Goal: Transaction & Acquisition: Purchase product/service

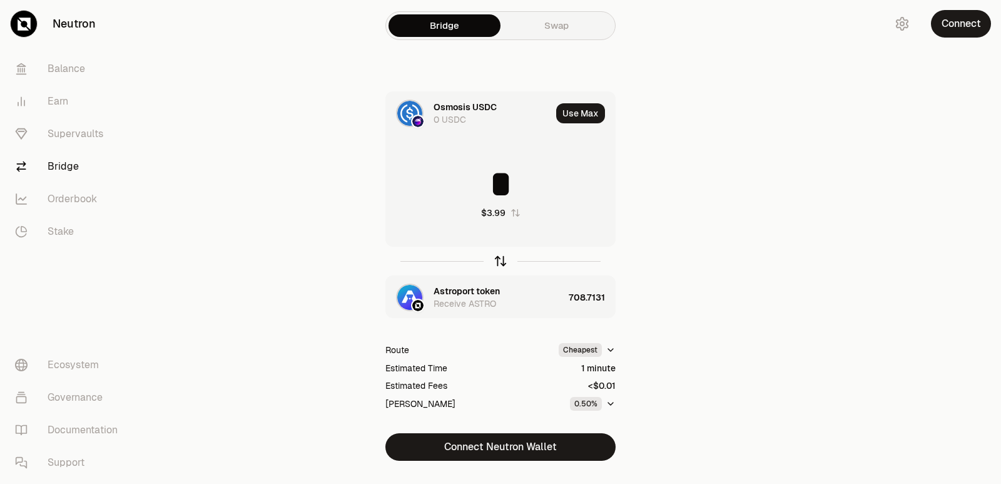
click at [499, 263] on icon "button" at bounding box center [501, 261] width 14 height 14
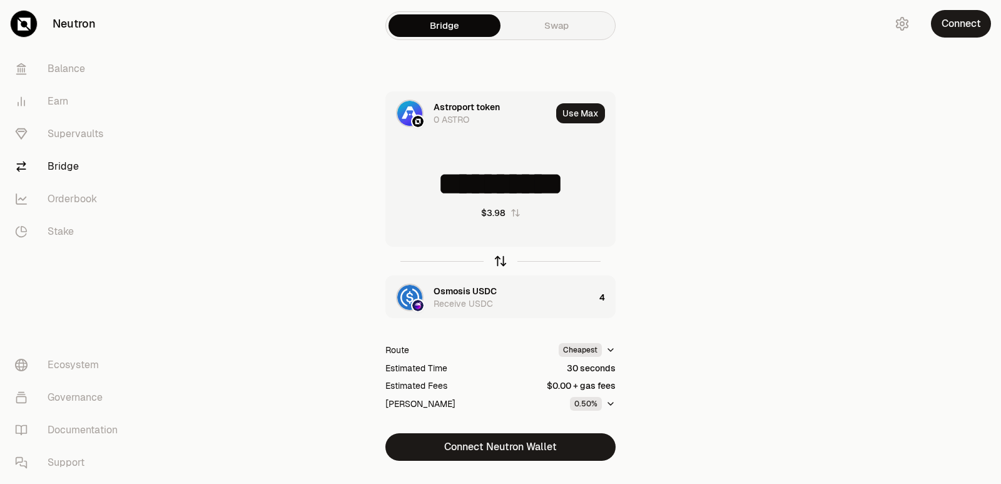
click at [499, 262] on icon "button" at bounding box center [501, 261] width 14 height 14
drag, startPoint x: 608, startPoint y: 184, endPoint x: 438, endPoint y: 184, distance: 169.6
click at [438, 184] on input "**********" at bounding box center [500, 184] width 229 height 38
click at [501, 257] on icon "button" at bounding box center [501, 259] width 8 height 4
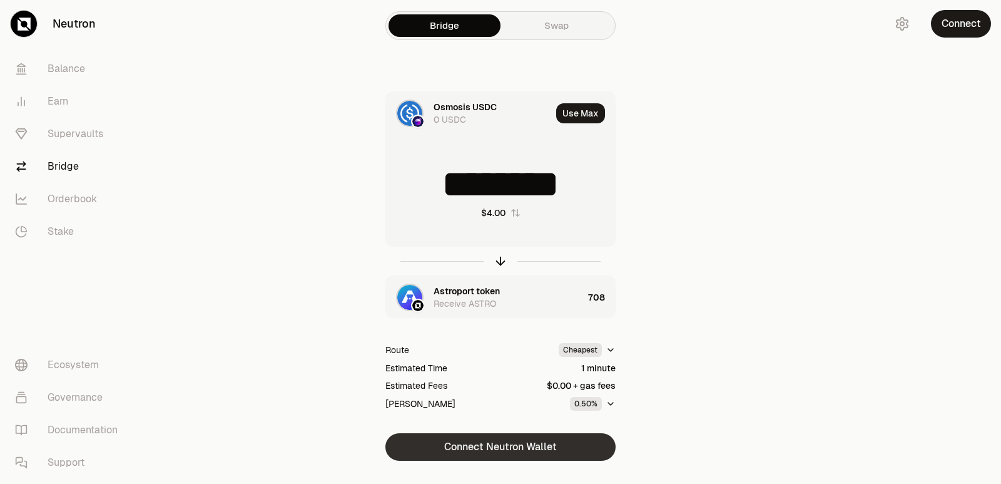
click at [472, 445] on button "Connect Neutron Wallet" at bounding box center [500, 447] width 230 height 28
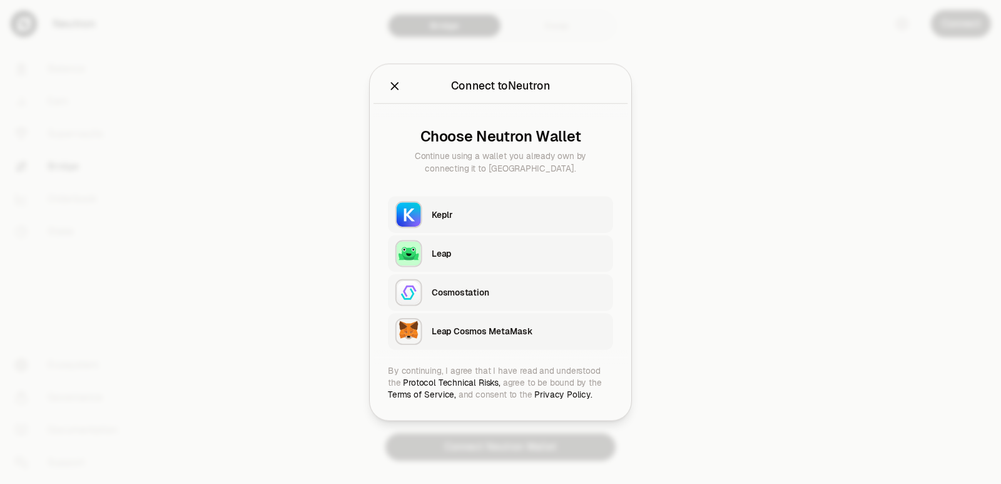
type input "********"
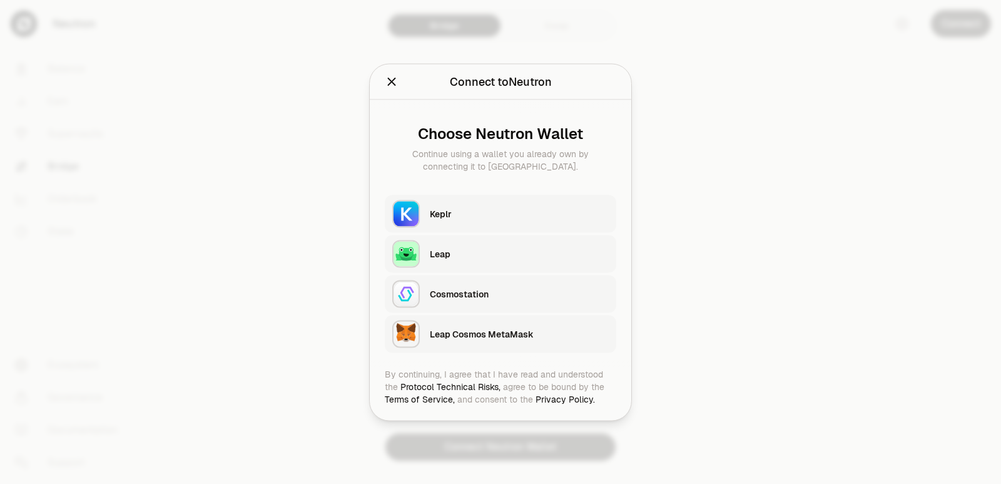
click at [457, 205] on div "Keplr" at bounding box center [519, 213] width 179 height 19
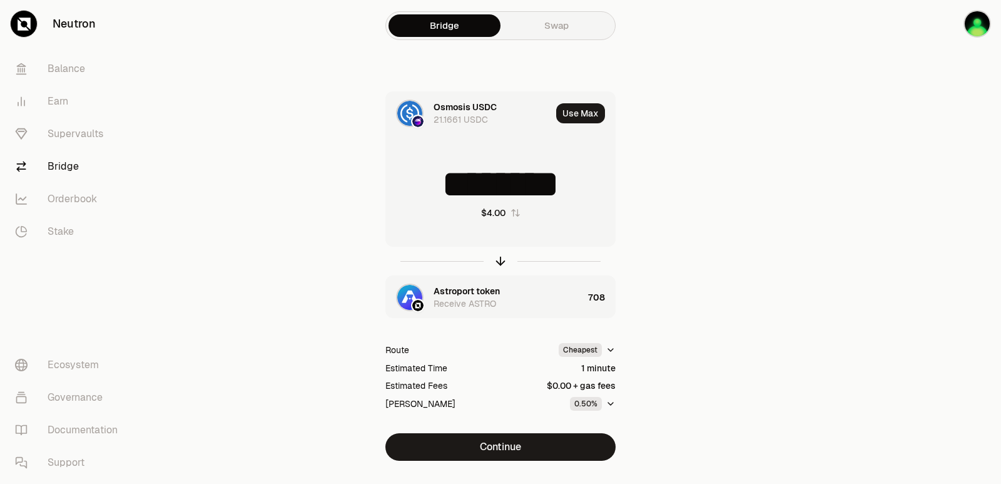
click at [442, 288] on div "Astroport token" at bounding box center [467, 291] width 66 height 13
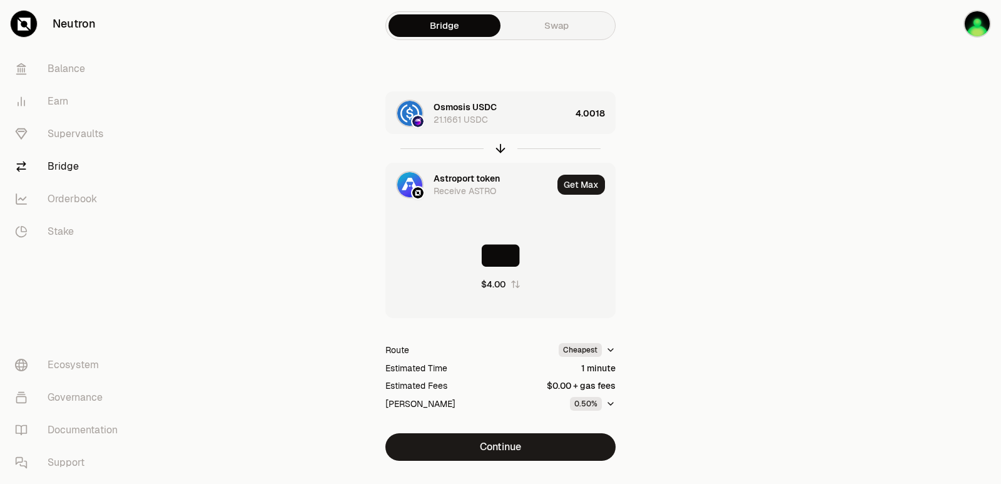
click at [522, 107] on div "Osmosis USDC 21.1661 USDC" at bounding box center [502, 113] width 137 height 25
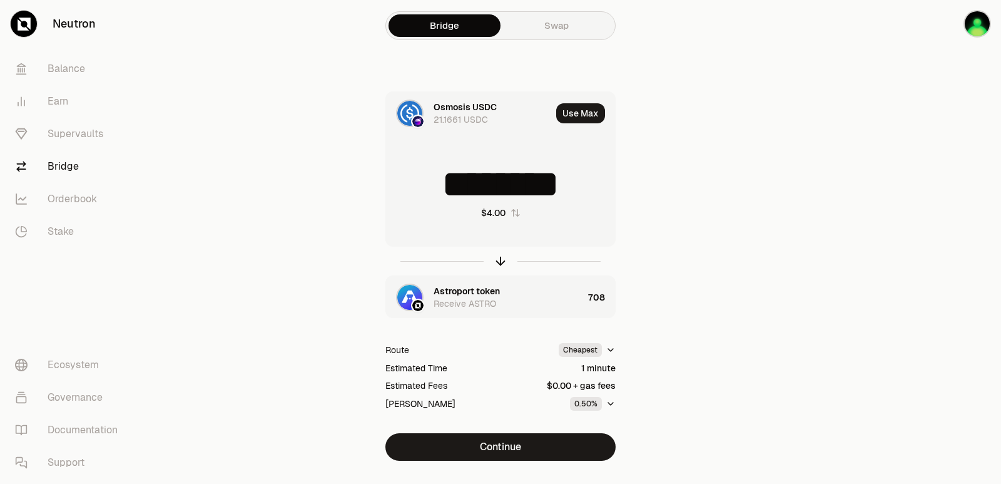
drag, startPoint x: 584, startPoint y: 191, endPoint x: 504, endPoint y: 198, distance: 79.8
click at [504, 198] on input "********" at bounding box center [500, 184] width 229 height 38
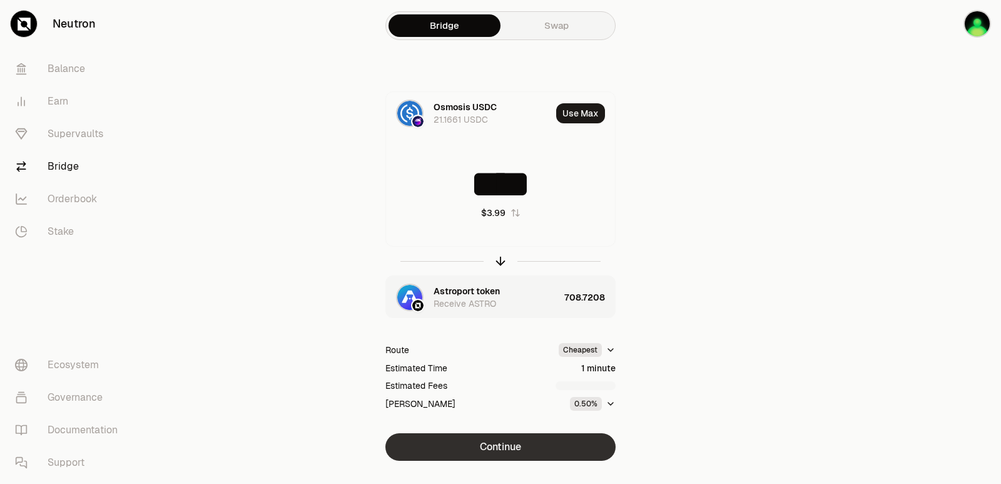
type input "****"
click at [540, 452] on button "Continue" at bounding box center [500, 447] width 230 height 28
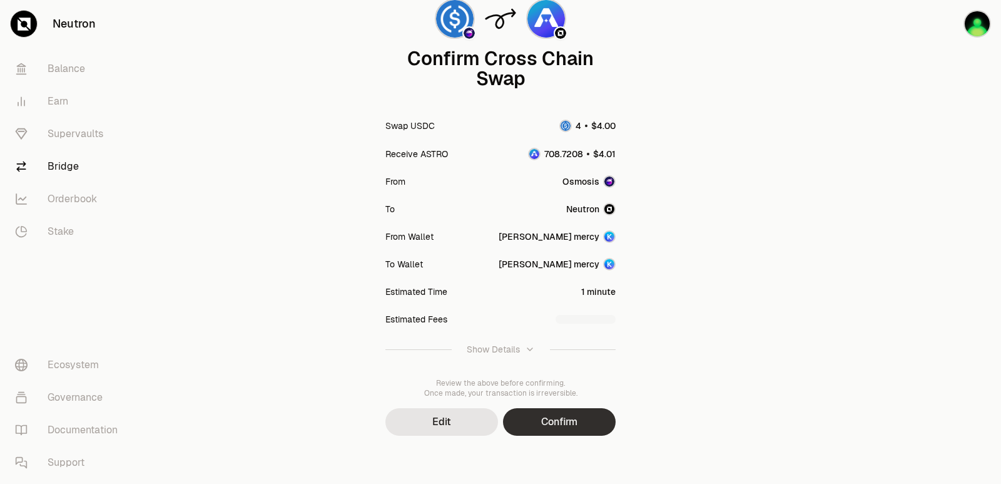
scroll to position [103, 0]
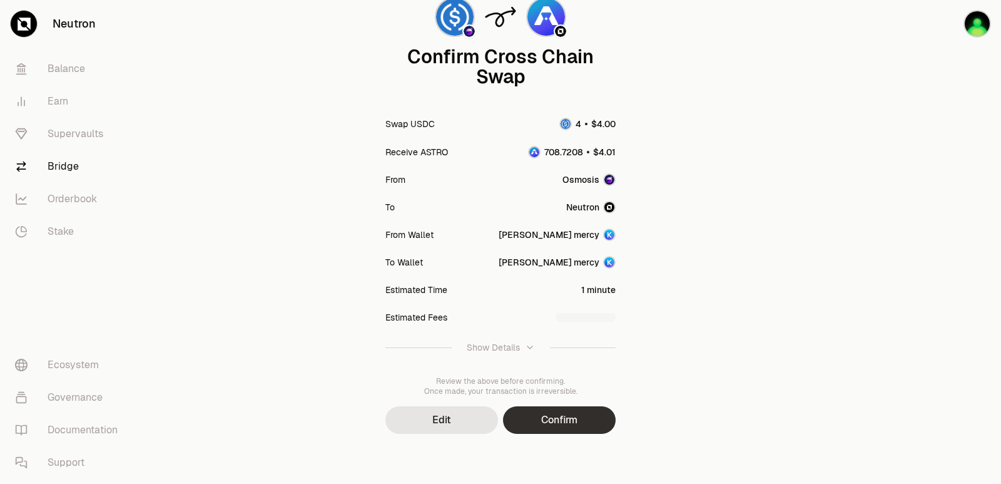
click at [559, 410] on button "Confirm" at bounding box center [559, 420] width 113 height 28
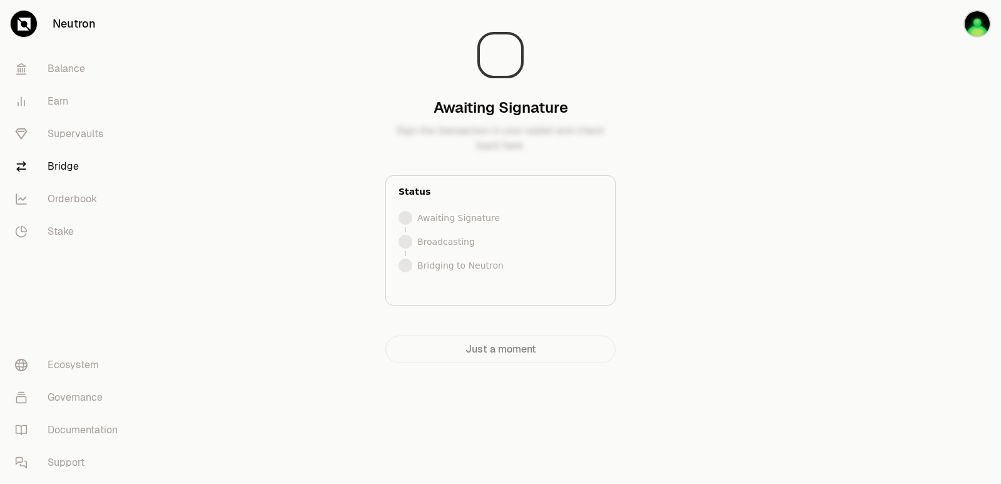
scroll to position [0, 0]
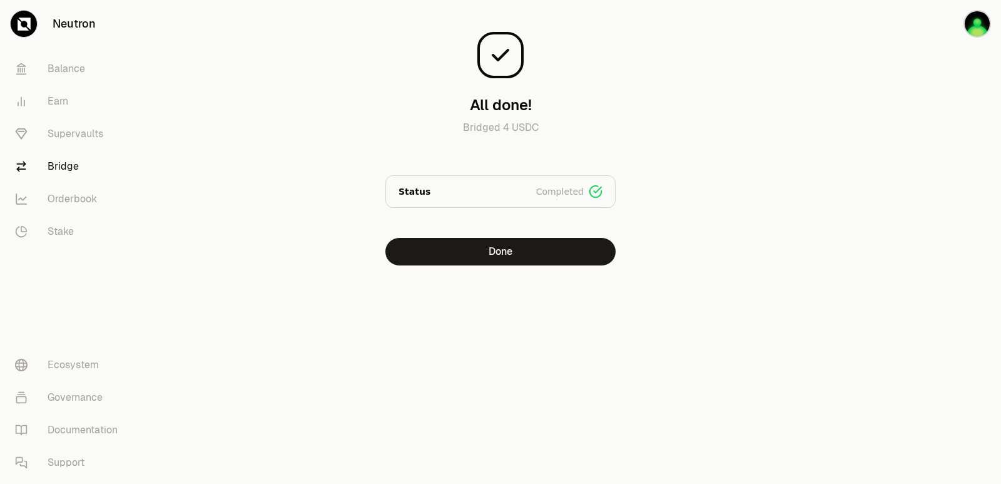
click at [850, 238] on main "All done! Bridged 4 USDC Status Completed Signed Broadcasted Bridged Done" at bounding box center [570, 157] width 861 height 315
click at [486, 249] on button "Done" at bounding box center [500, 252] width 230 height 28
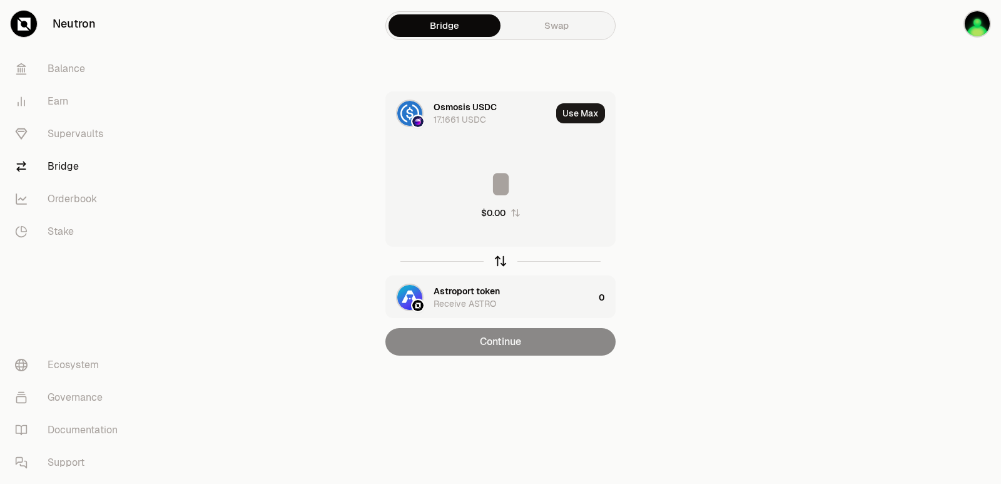
click at [503, 265] on icon "button" at bounding box center [501, 261] width 14 height 14
click at [574, 116] on button "Use Max" at bounding box center [580, 113] width 49 height 20
type input "**********"
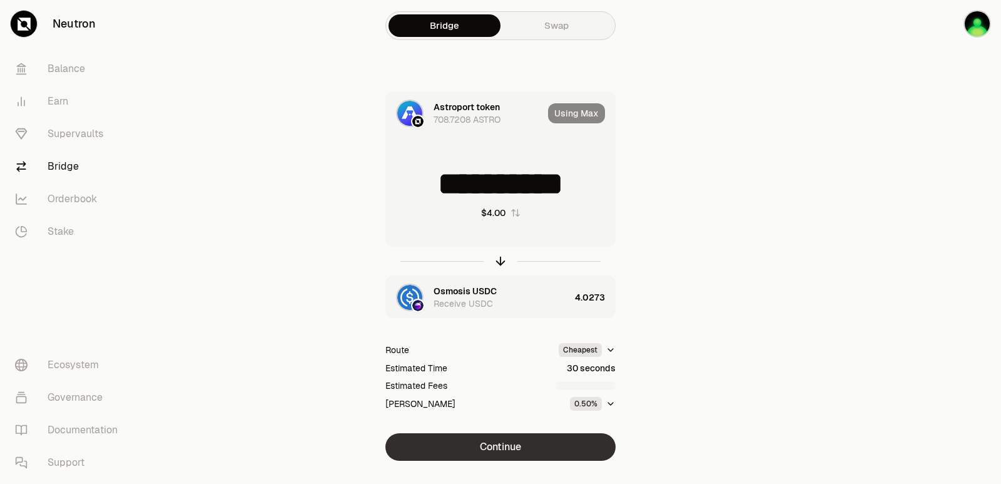
click at [490, 444] on button "Continue" at bounding box center [500, 447] width 230 height 28
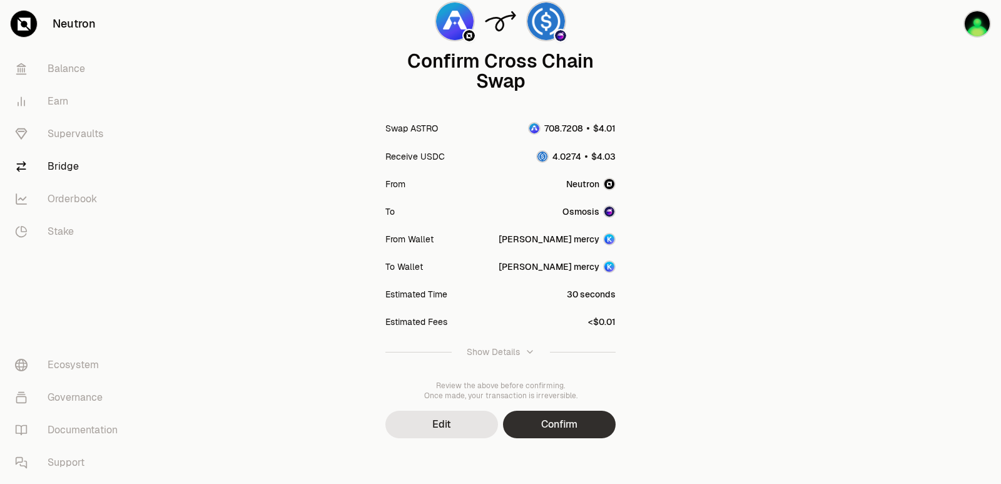
scroll to position [103, 0]
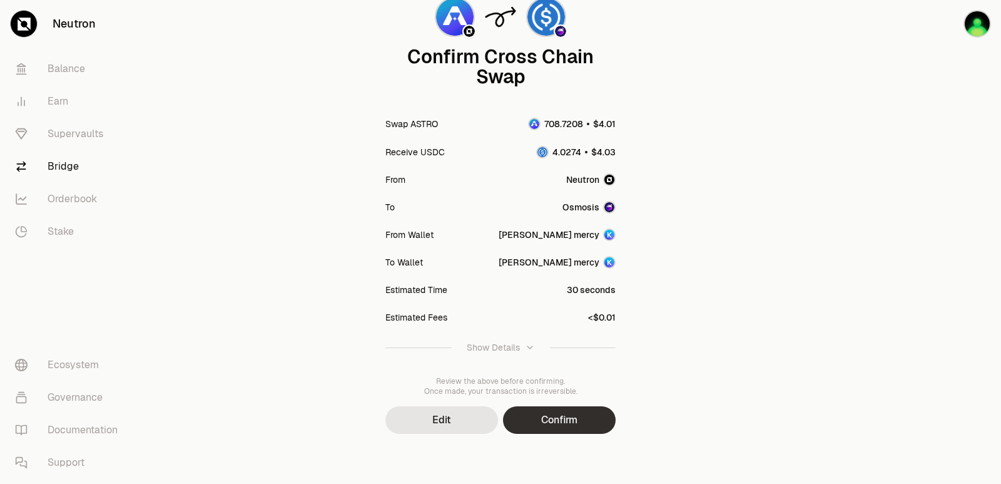
click at [544, 412] on button "Confirm" at bounding box center [559, 420] width 113 height 28
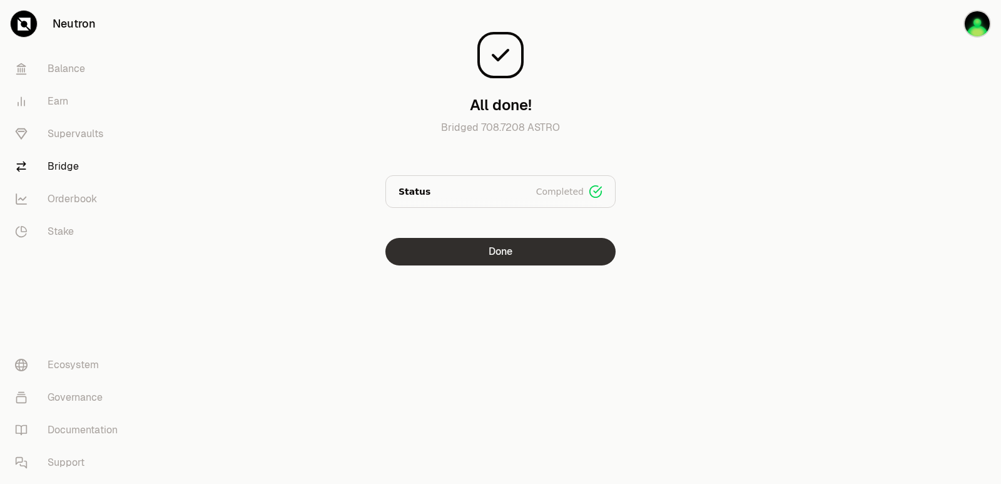
click at [472, 257] on button "Done" at bounding box center [500, 252] width 230 height 28
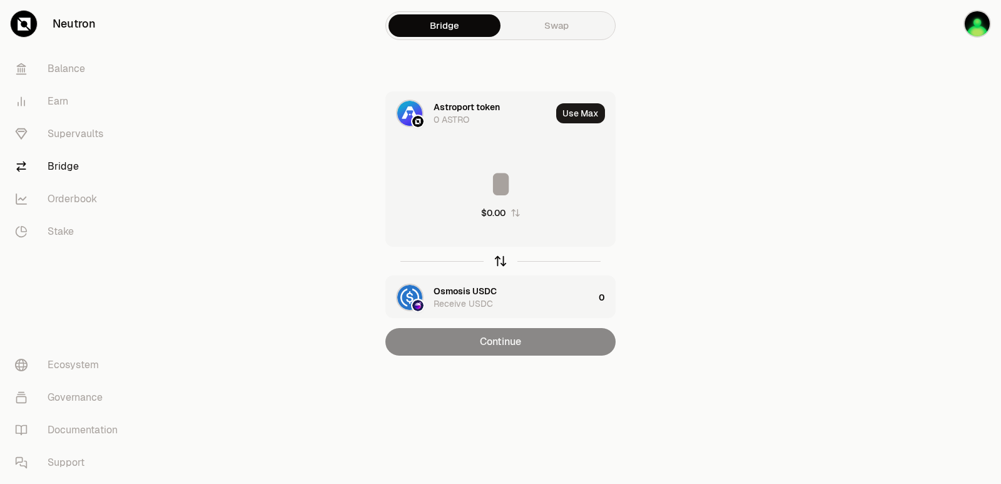
click at [497, 259] on icon "button" at bounding box center [501, 261] width 14 height 14
click at [455, 291] on div "Astroport token" at bounding box center [467, 291] width 66 height 13
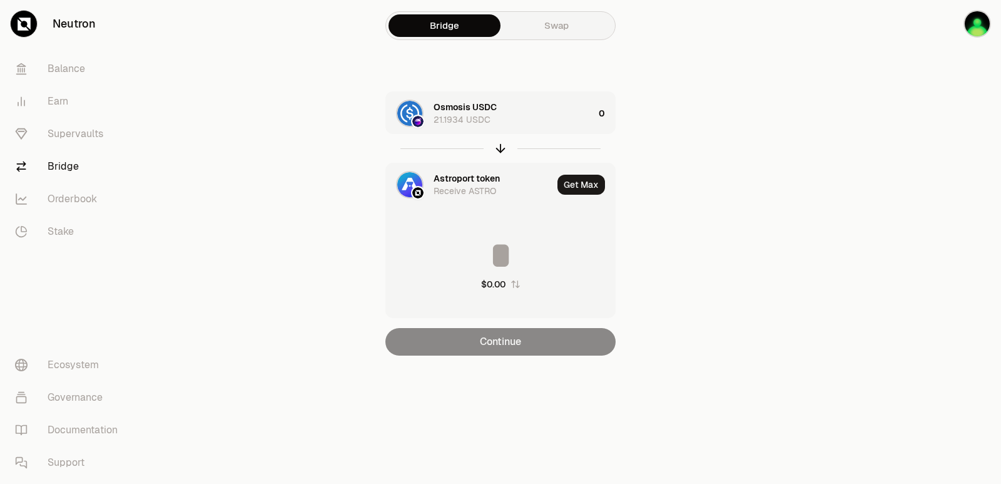
click at [450, 176] on div "Astroport token" at bounding box center [467, 178] width 66 height 13
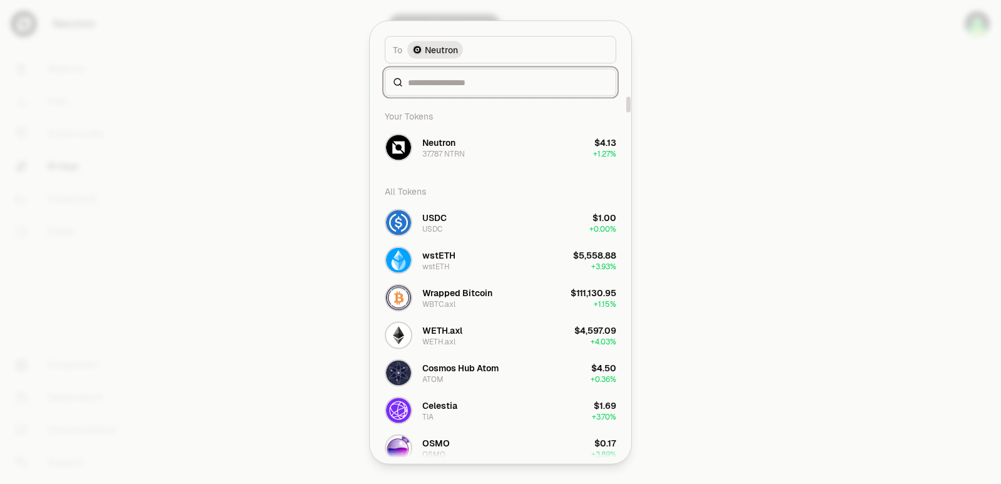
click at [449, 81] on input at bounding box center [508, 82] width 200 height 13
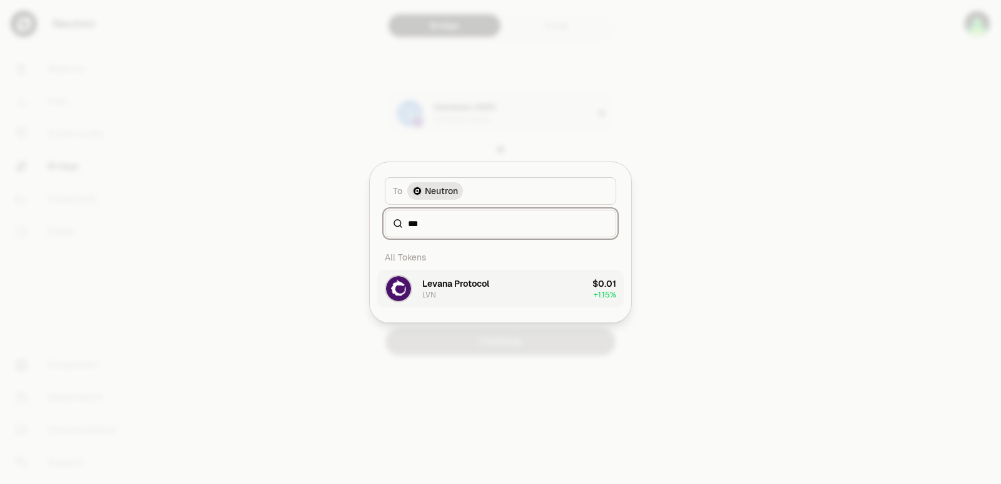
type input "***"
click at [478, 283] on div "Levana Protocol" at bounding box center [455, 283] width 67 height 13
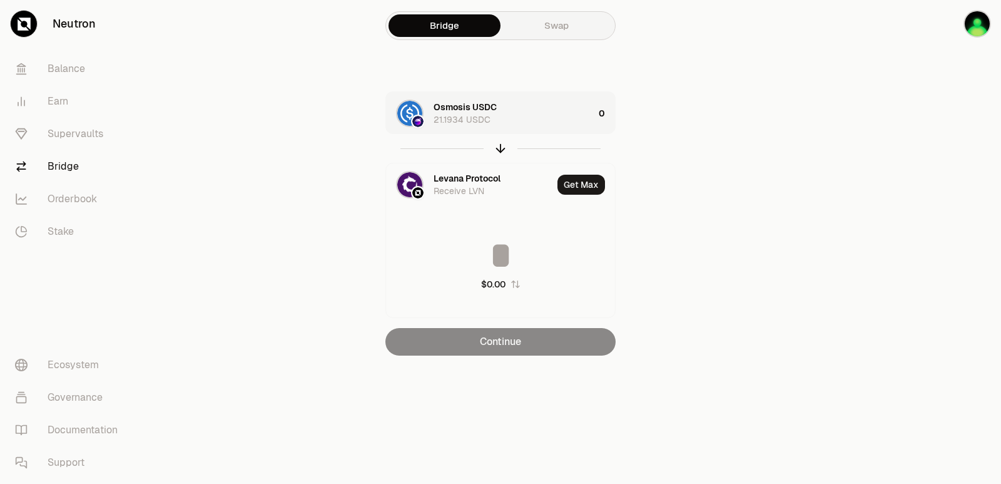
click at [520, 115] on div "Osmosis USDC 21.1934 USDC" at bounding box center [514, 113] width 160 height 25
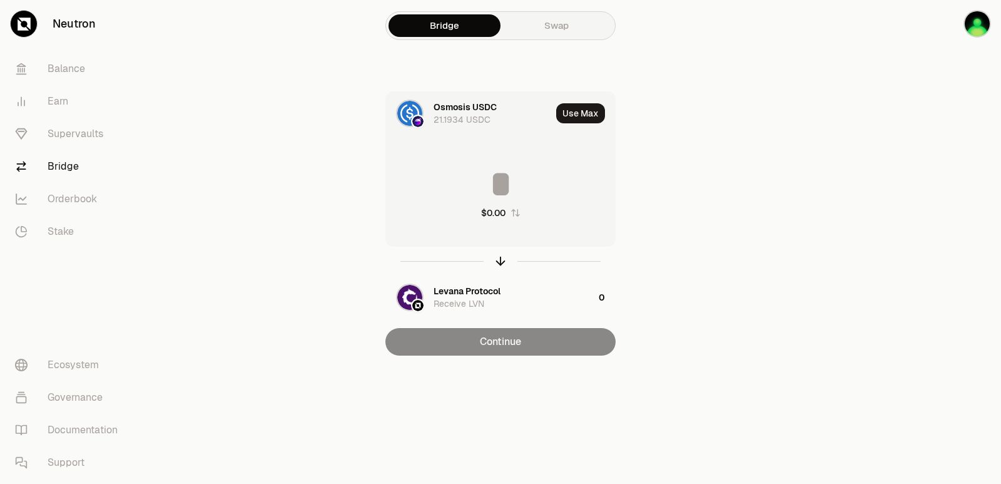
click at [501, 188] on input at bounding box center [500, 184] width 229 height 38
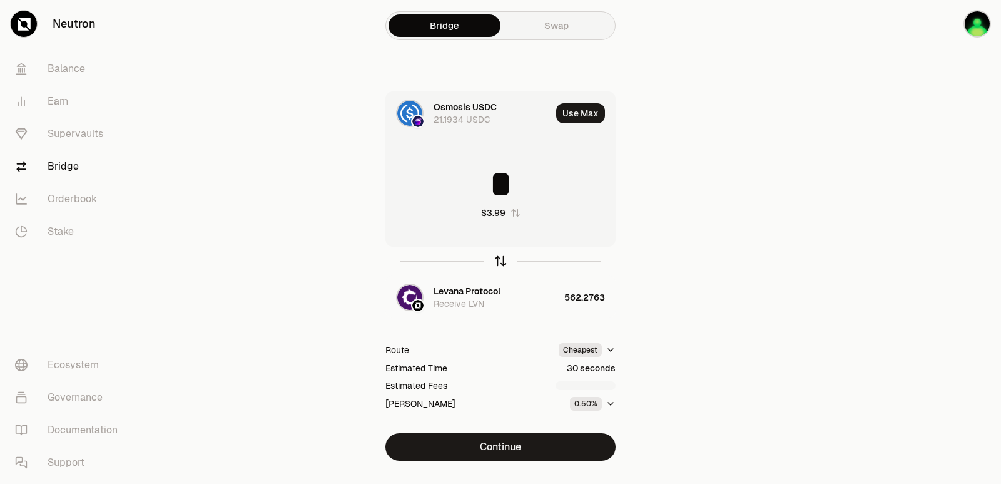
click at [502, 262] on icon "button" at bounding box center [501, 261] width 14 height 14
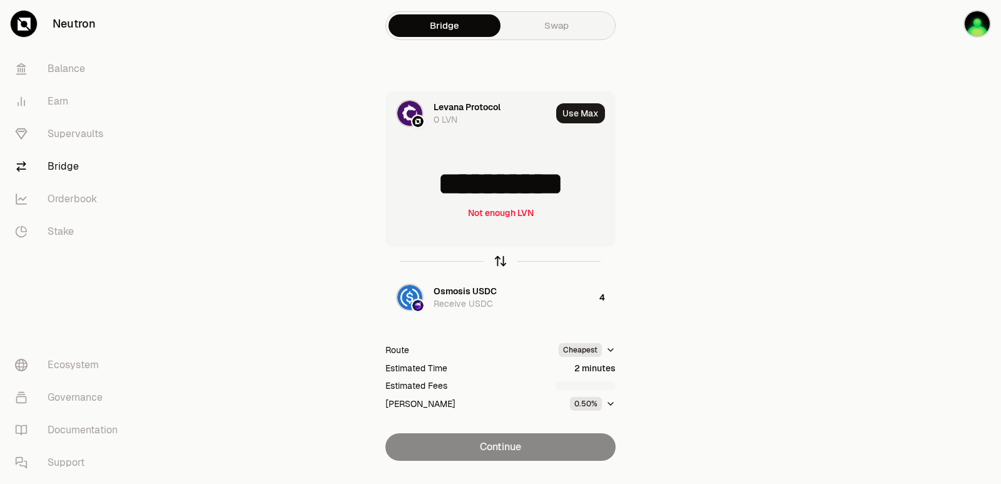
click at [502, 262] on icon "button" at bounding box center [501, 261] width 14 height 14
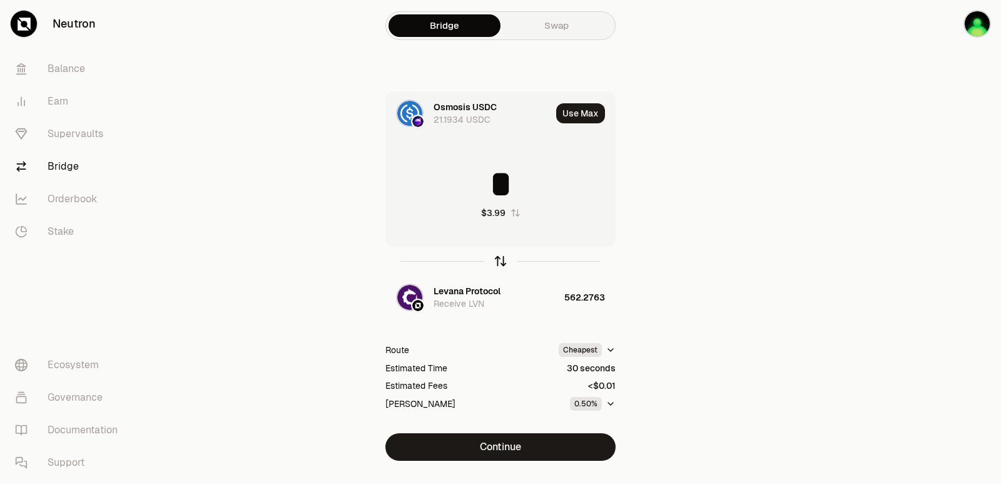
click at [502, 262] on icon "button" at bounding box center [501, 261] width 14 height 14
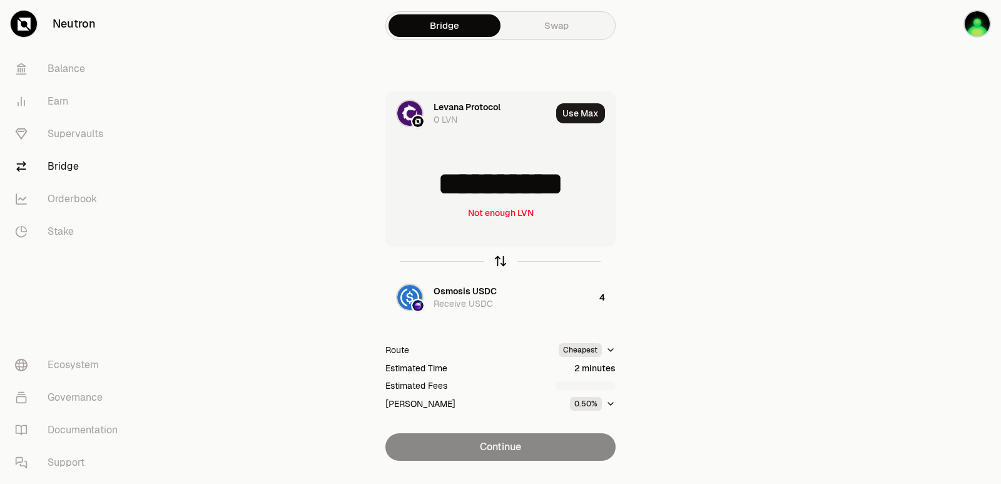
click at [498, 260] on icon "button" at bounding box center [501, 259] width 8 height 4
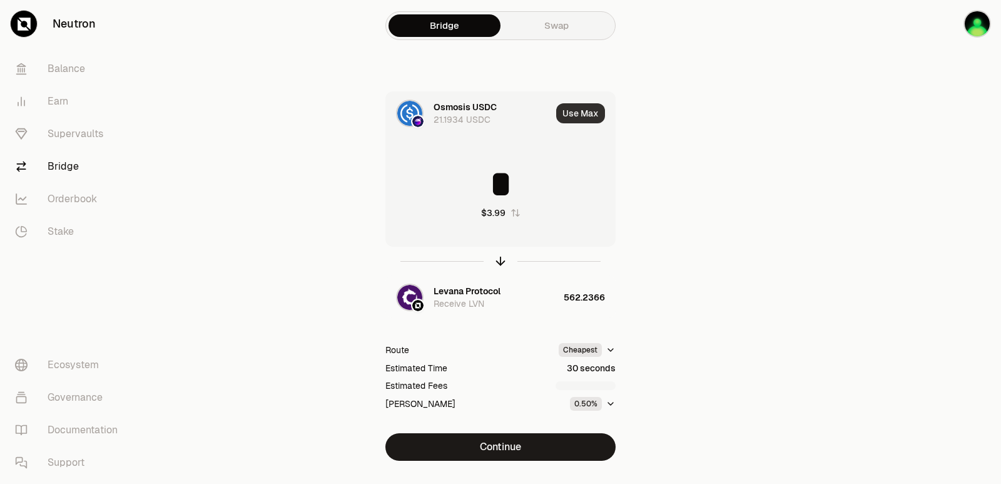
click at [567, 106] on button "Use Max" at bounding box center [580, 113] width 49 height 20
click at [498, 263] on icon "button" at bounding box center [501, 261] width 14 height 14
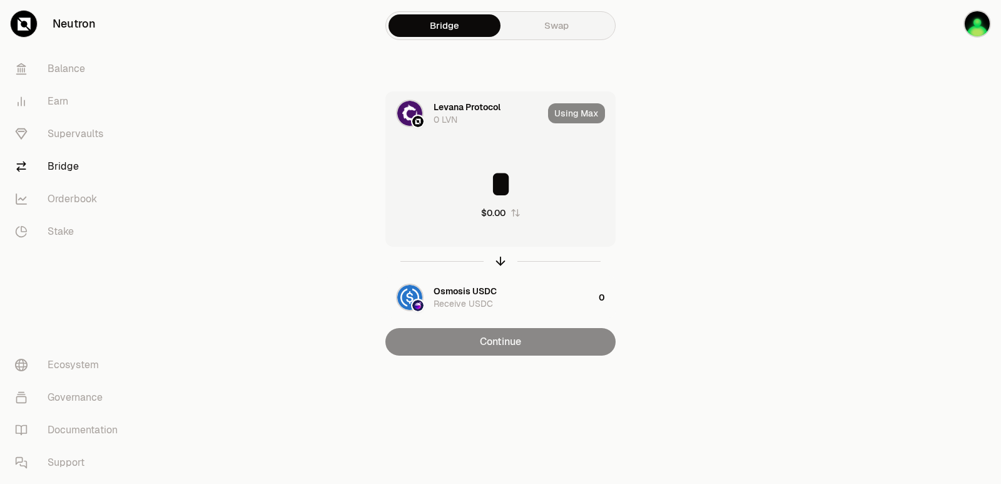
click at [450, 175] on input "*" at bounding box center [500, 184] width 229 height 38
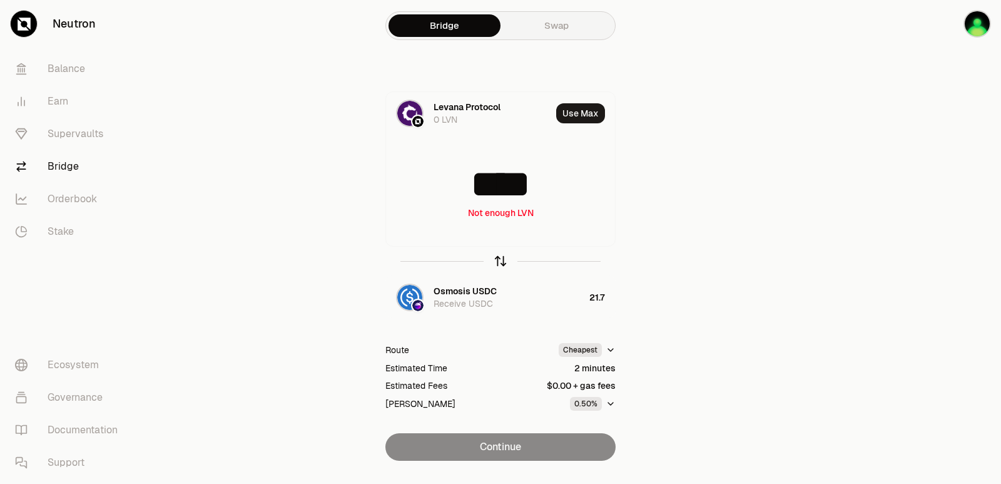
type input "****"
click at [499, 261] on icon "button" at bounding box center [501, 261] width 14 height 14
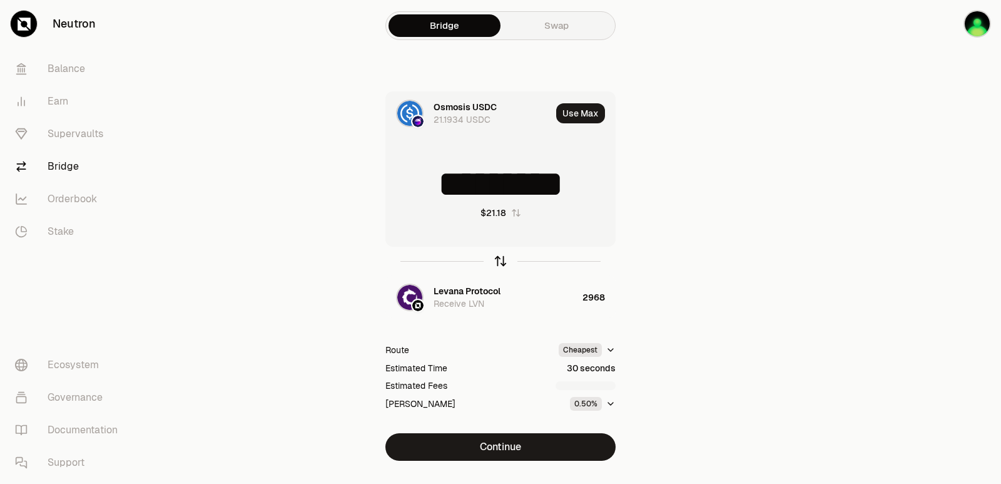
click at [499, 261] on icon "button" at bounding box center [501, 261] width 14 height 14
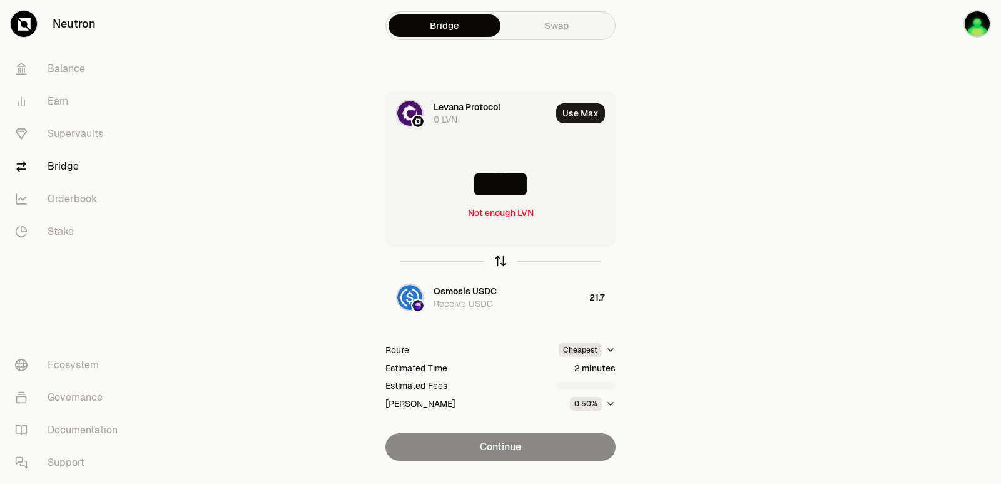
click at [499, 261] on icon "button" at bounding box center [501, 261] width 14 height 14
type input "*********"
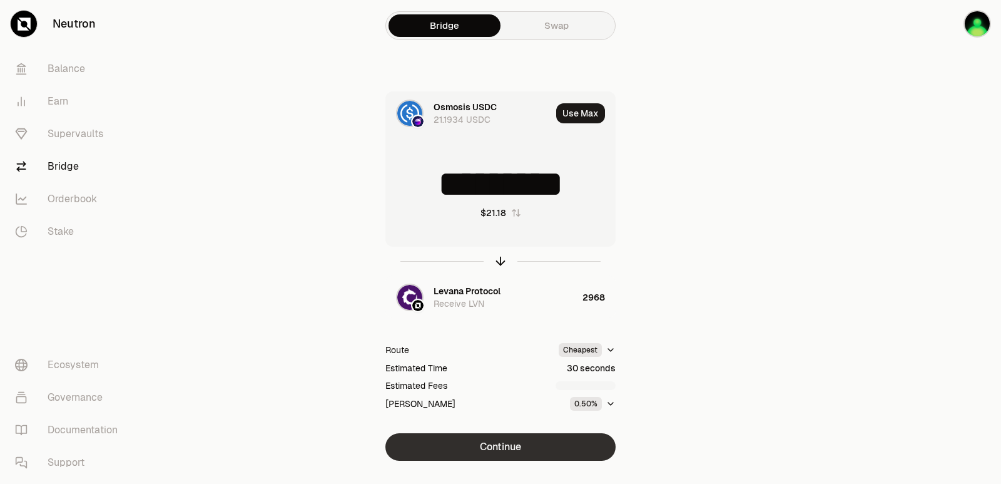
click at [504, 447] on button "Continue" at bounding box center [500, 447] width 230 height 28
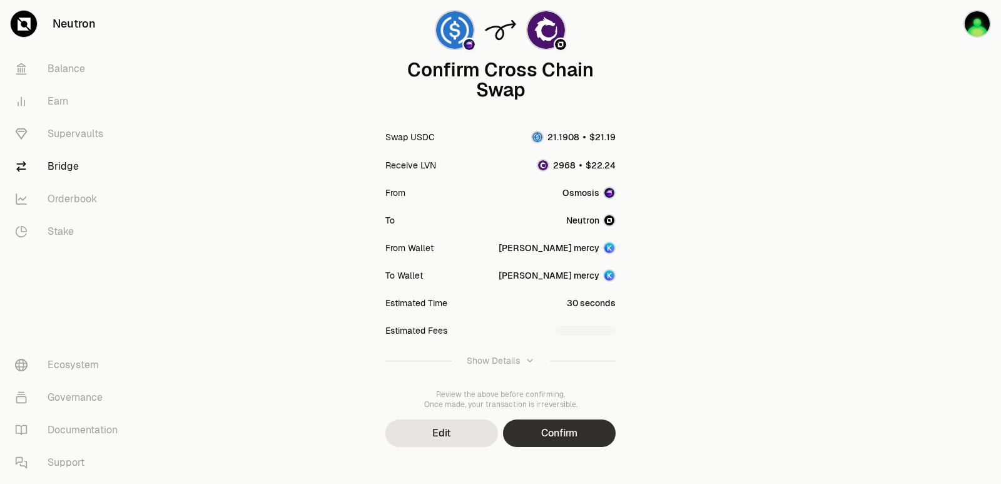
scroll to position [103, 0]
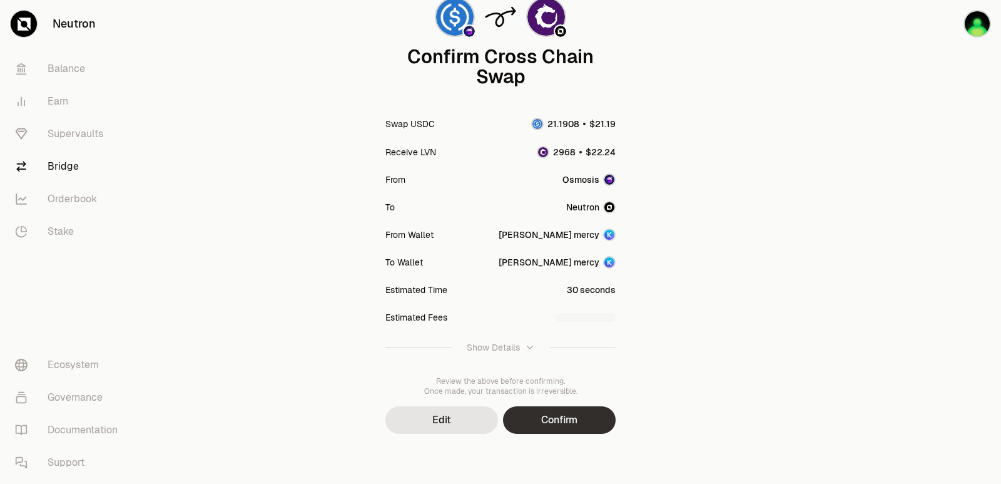
click at [553, 417] on button "Confirm" at bounding box center [559, 420] width 113 height 28
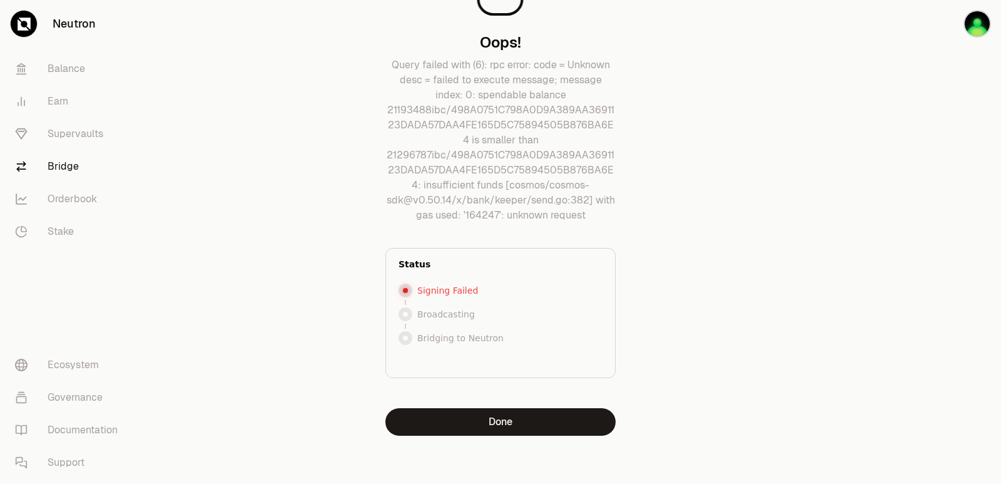
scroll to position [64, 0]
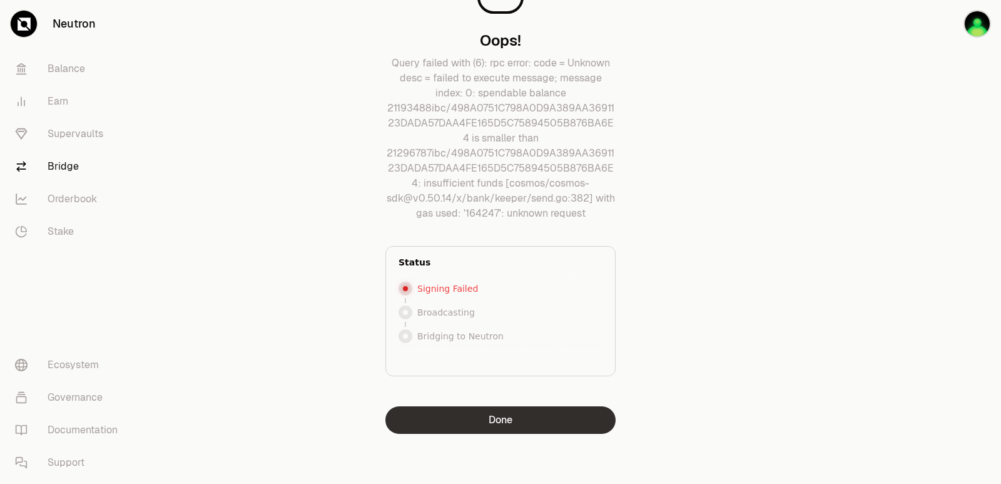
click at [506, 429] on button "Done" at bounding box center [500, 420] width 230 height 28
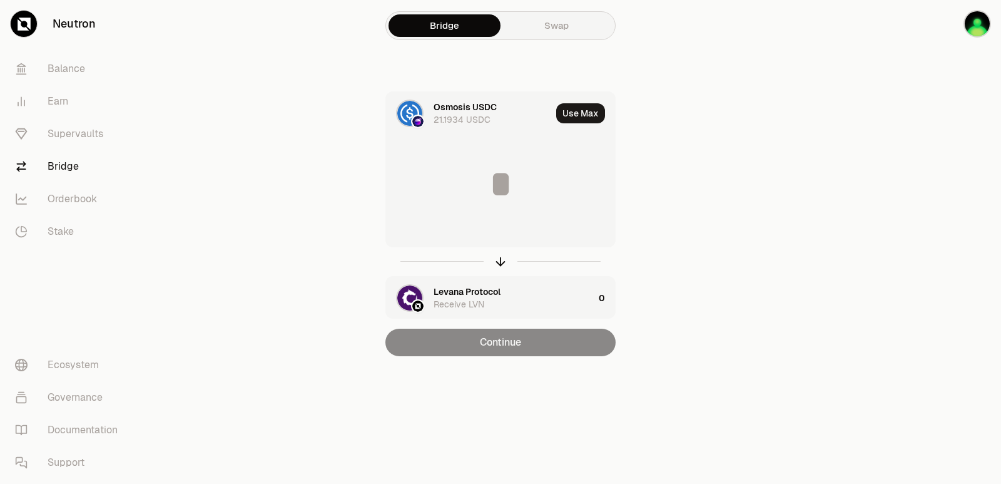
scroll to position [0, 0]
click at [582, 112] on button "Use Max" at bounding box center [580, 113] width 49 height 20
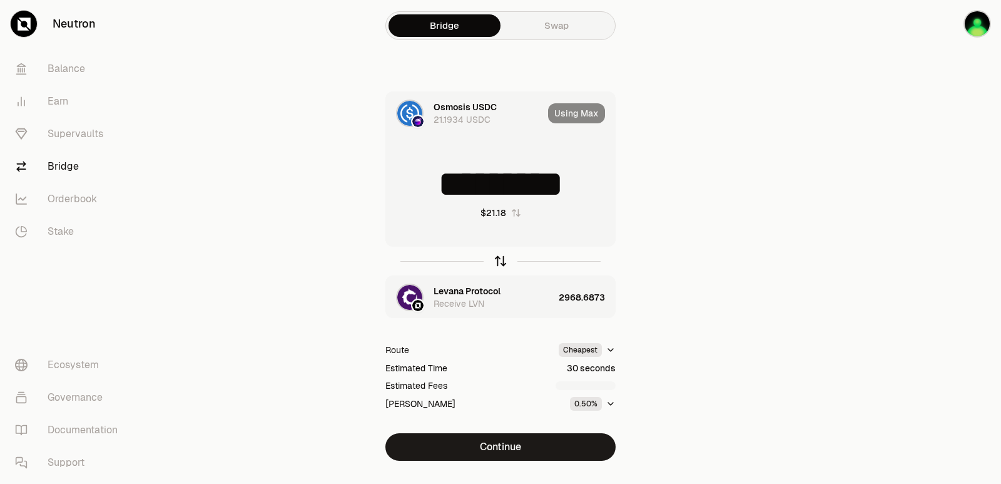
click at [499, 261] on icon "button" at bounding box center [501, 261] width 14 height 14
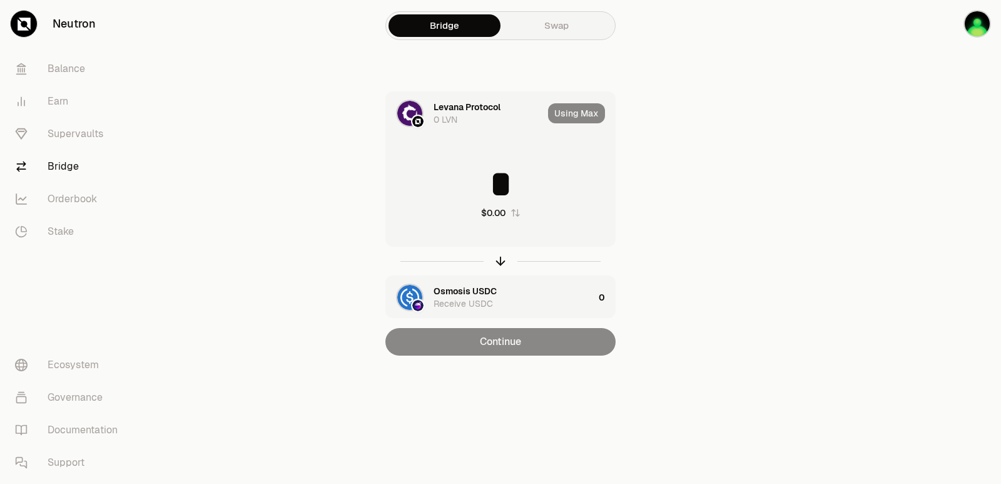
click at [491, 207] on div "$0.00" at bounding box center [493, 212] width 24 height 13
click at [516, 212] on icon "button" at bounding box center [515, 213] width 10 height 10
click at [489, 170] on input "*" at bounding box center [500, 184] width 229 height 38
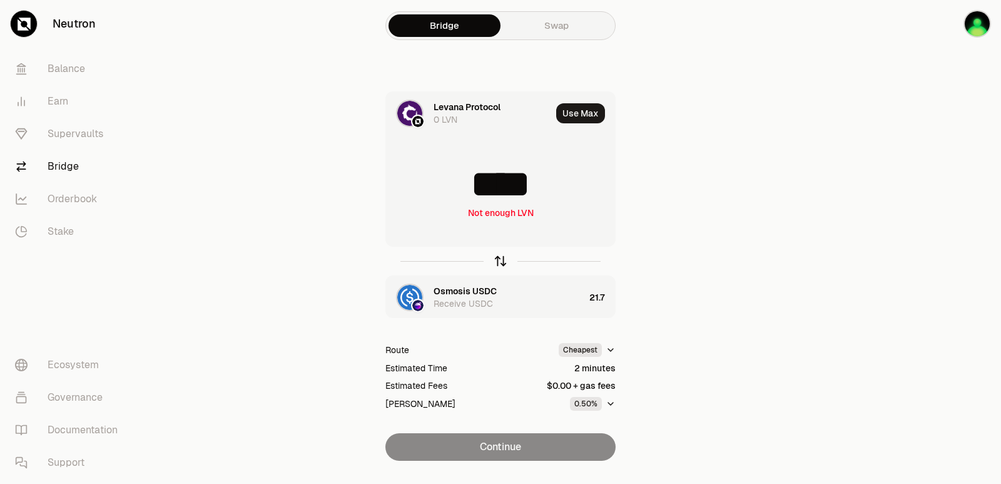
click at [497, 258] on icon "button" at bounding box center [501, 261] width 14 height 14
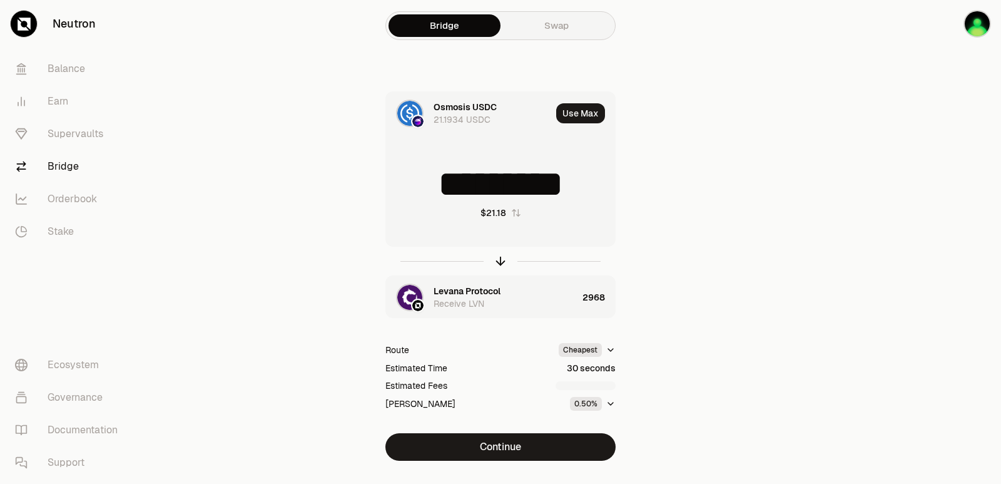
click at [504, 191] on input "*********" at bounding box center [500, 184] width 229 height 38
click at [571, 116] on button "Use Max" at bounding box center [580, 113] width 49 height 20
click at [497, 262] on icon "button" at bounding box center [501, 261] width 14 height 14
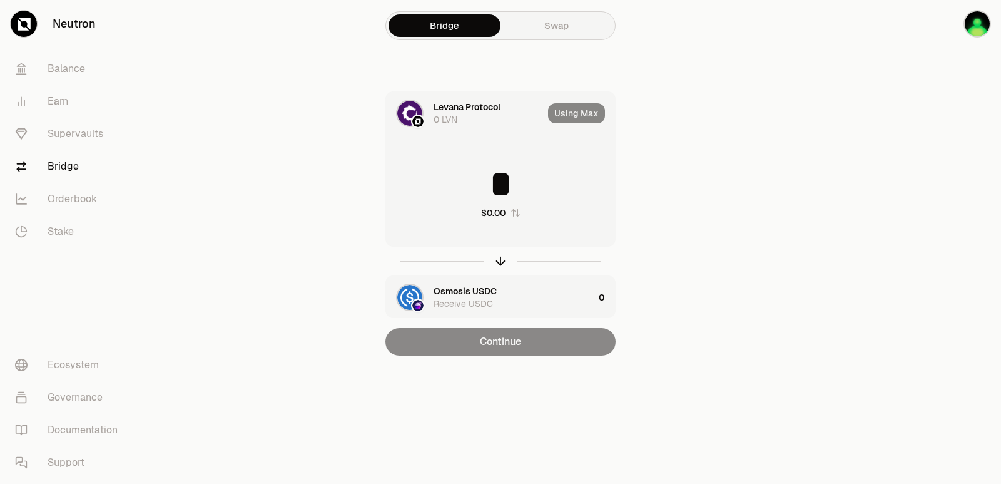
click at [483, 169] on input "*" at bounding box center [500, 184] width 229 height 38
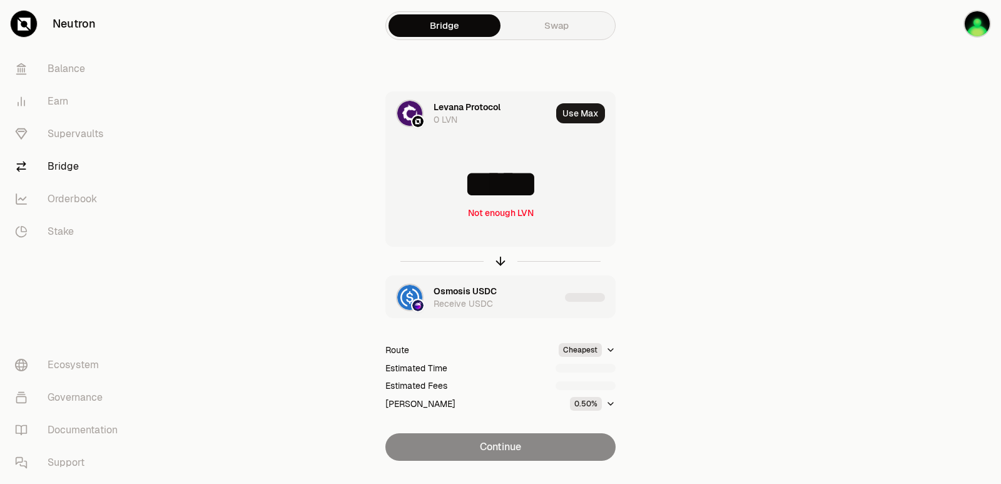
click at [561, 191] on input "*****" at bounding box center [500, 184] width 229 height 38
click at [503, 261] on icon "button" at bounding box center [501, 261] width 14 height 14
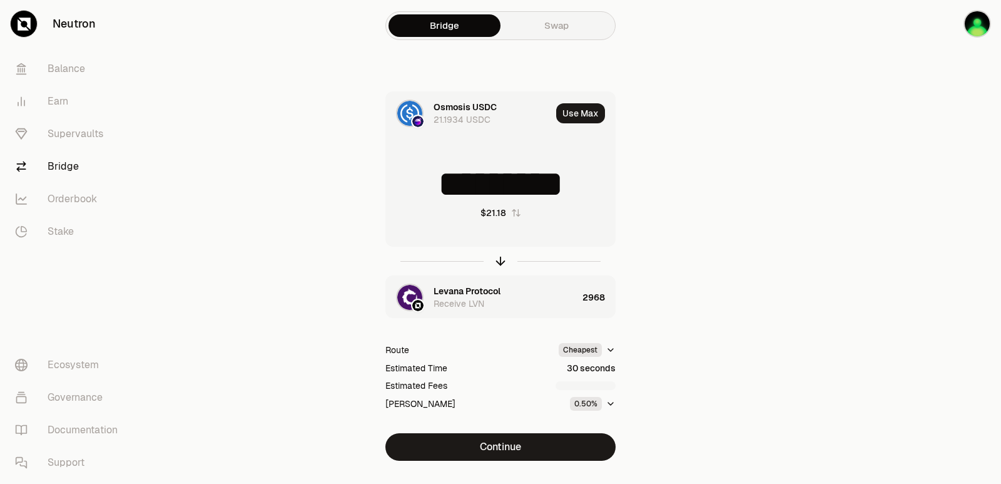
click at [489, 190] on input "*********" at bounding box center [500, 184] width 229 height 38
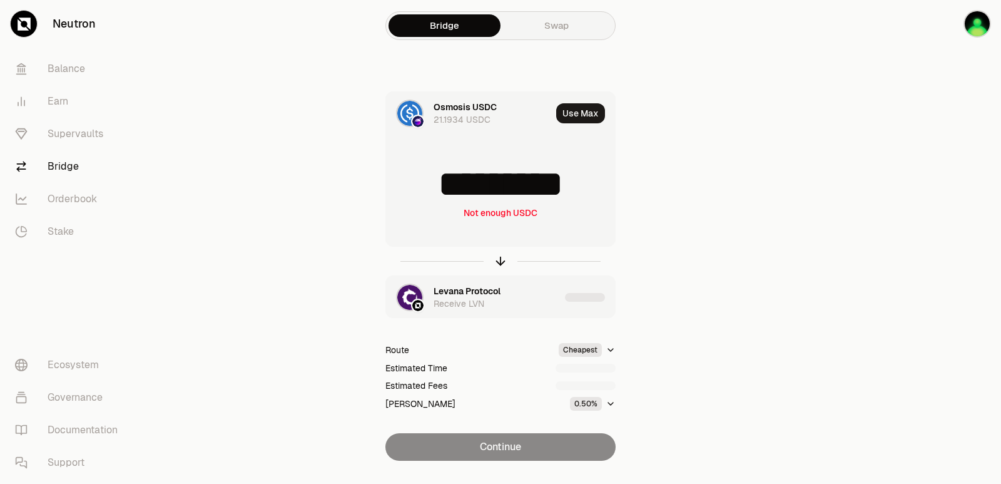
click at [493, 176] on input "*********" at bounding box center [500, 184] width 229 height 38
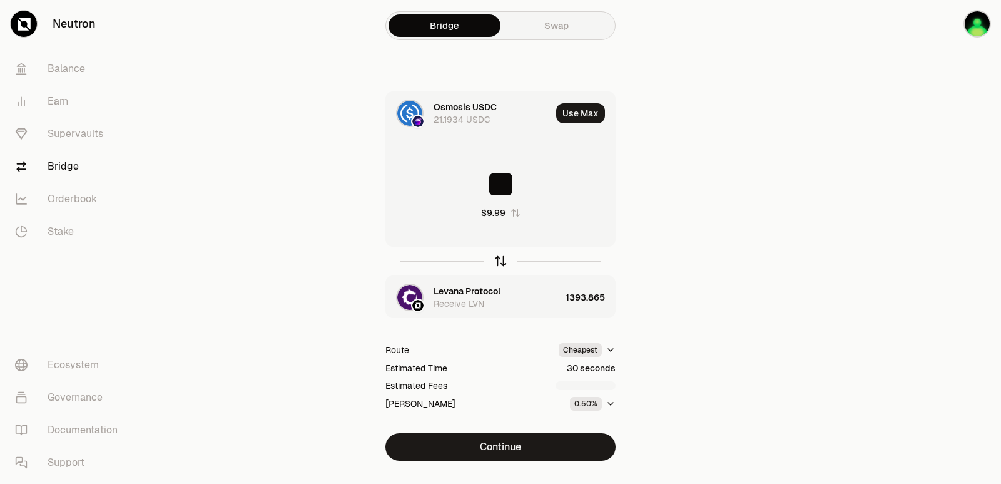
click at [497, 257] on icon "button" at bounding box center [501, 261] width 14 height 14
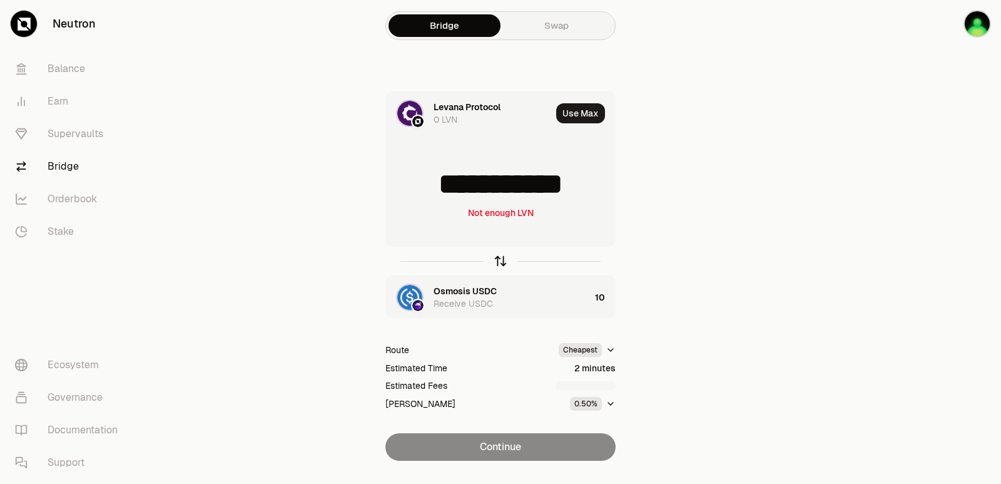
click at [502, 257] on icon "button" at bounding box center [501, 261] width 14 height 14
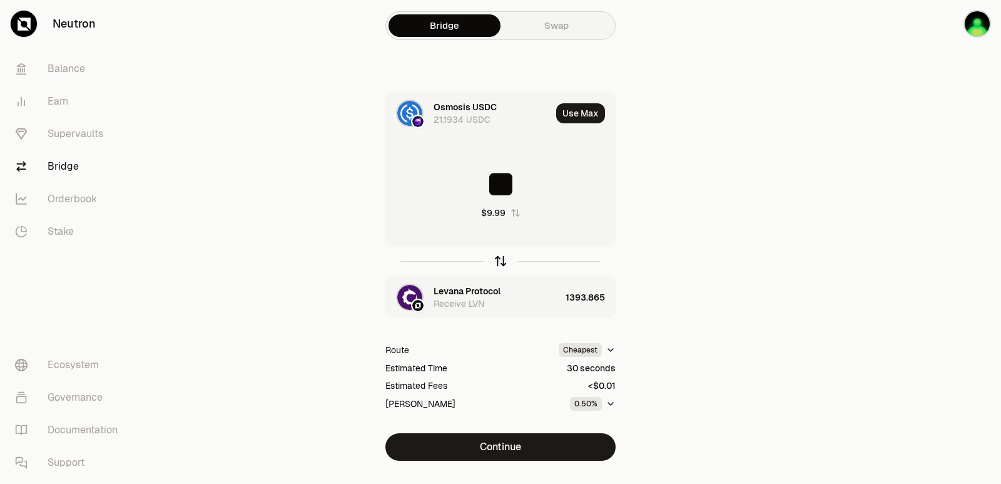
click at [502, 257] on icon "button" at bounding box center [501, 261] width 14 height 14
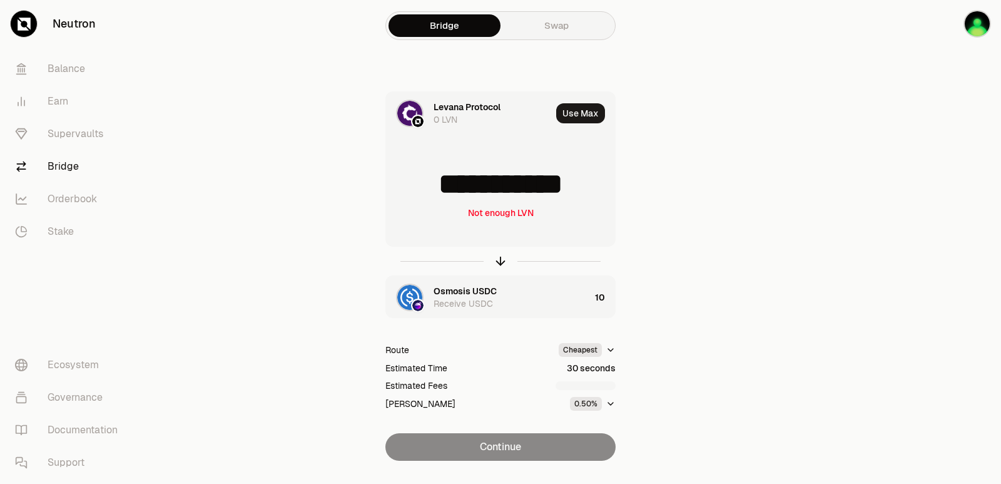
drag, startPoint x: 587, startPoint y: 190, endPoint x: 447, endPoint y: 190, distance: 140.2
click at [447, 190] on input "**********" at bounding box center [500, 184] width 229 height 38
click at [500, 260] on icon "button" at bounding box center [501, 261] width 14 height 14
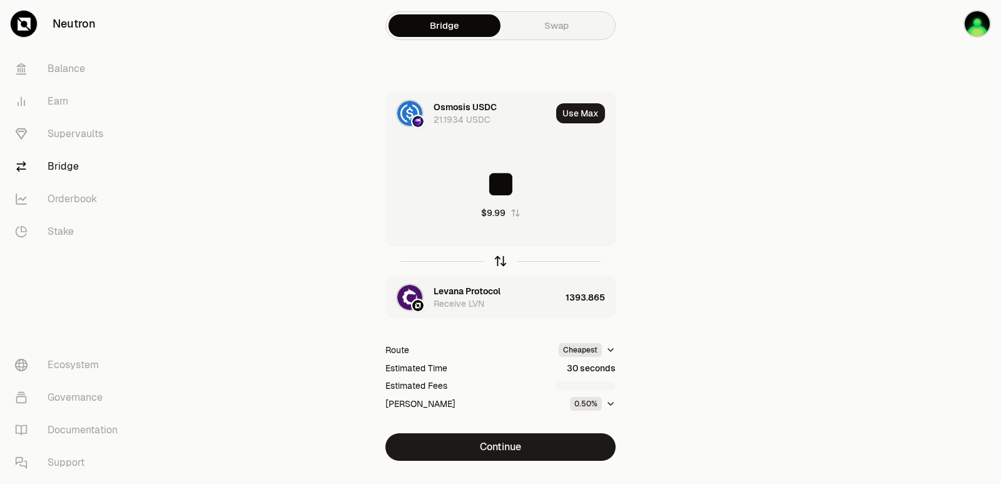
click at [500, 260] on icon "button" at bounding box center [501, 261] width 14 height 14
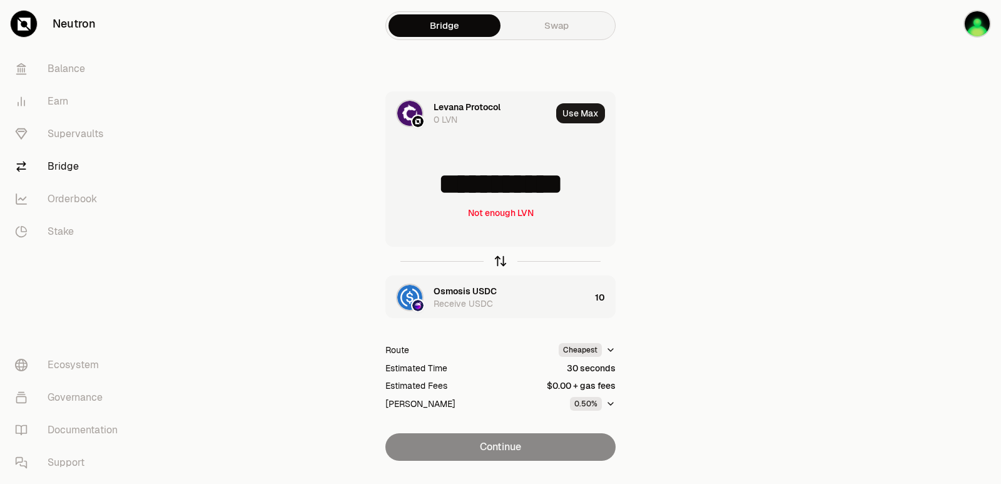
click at [500, 260] on icon "button" at bounding box center [501, 261] width 14 height 14
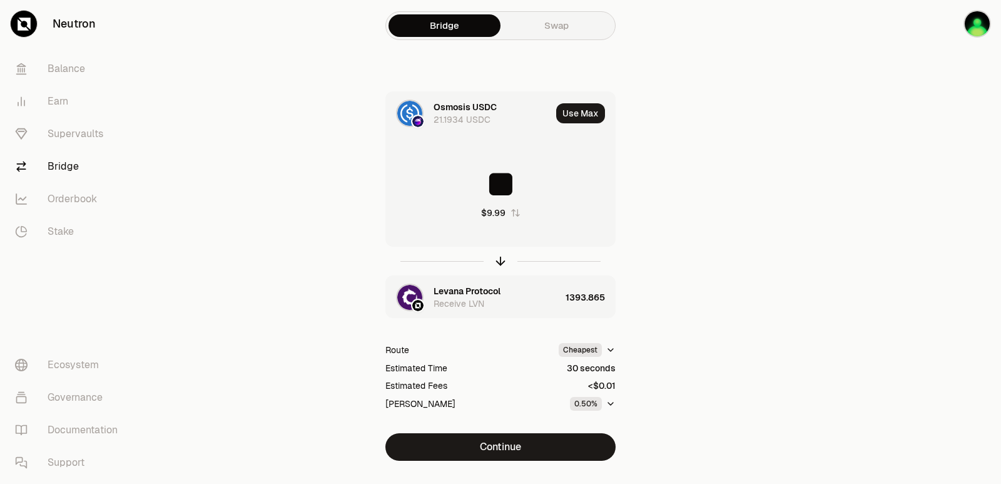
click at [487, 190] on input "**" at bounding box center [500, 184] width 229 height 38
click at [502, 261] on icon "button" at bounding box center [501, 261] width 14 height 14
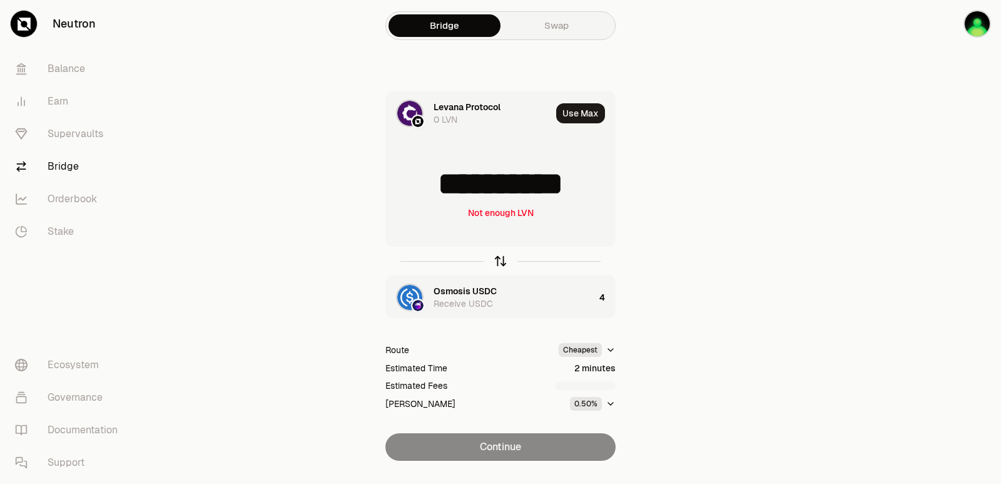
click at [502, 261] on icon "button" at bounding box center [501, 261] width 14 height 14
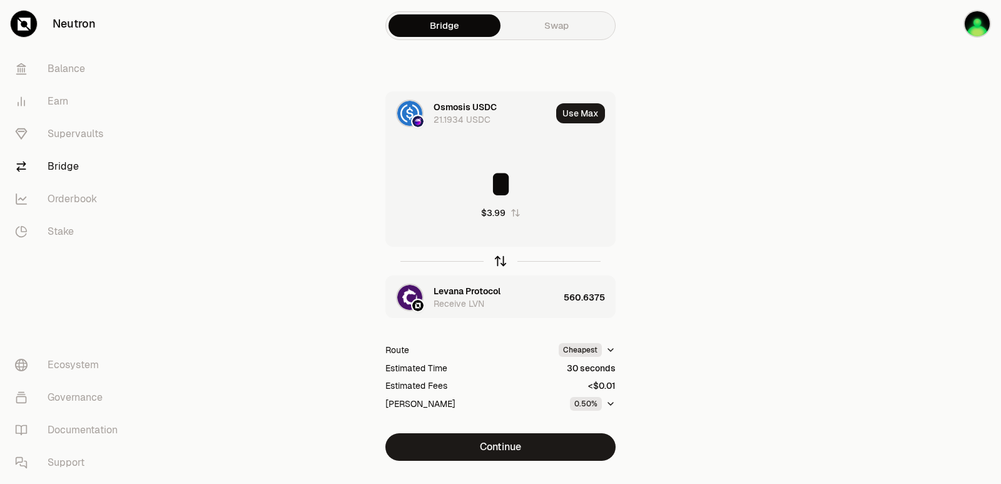
click at [502, 261] on icon "button" at bounding box center [501, 261] width 14 height 14
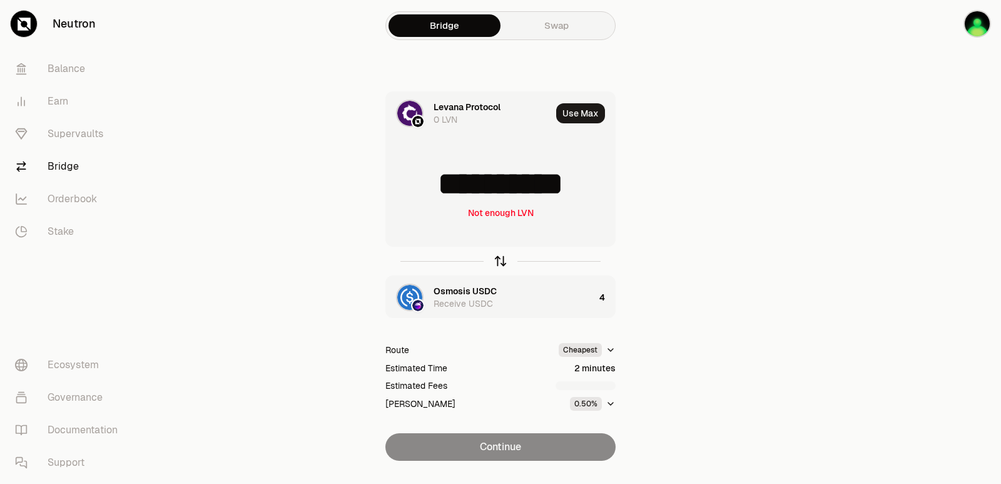
click at [502, 261] on icon "button" at bounding box center [501, 261] width 14 height 14
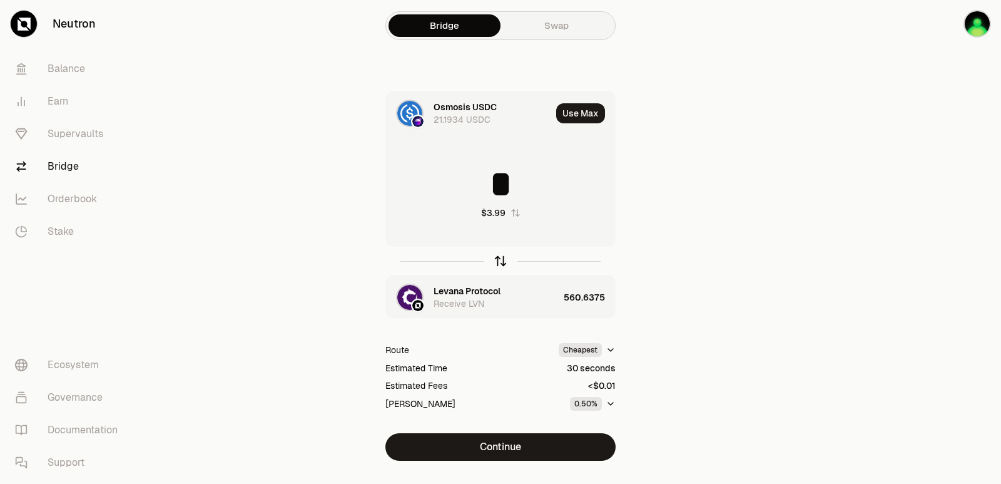
click at [501, 260] on icon "button" at bounding box center [501, 261] width 0 height 8
type input "**********"
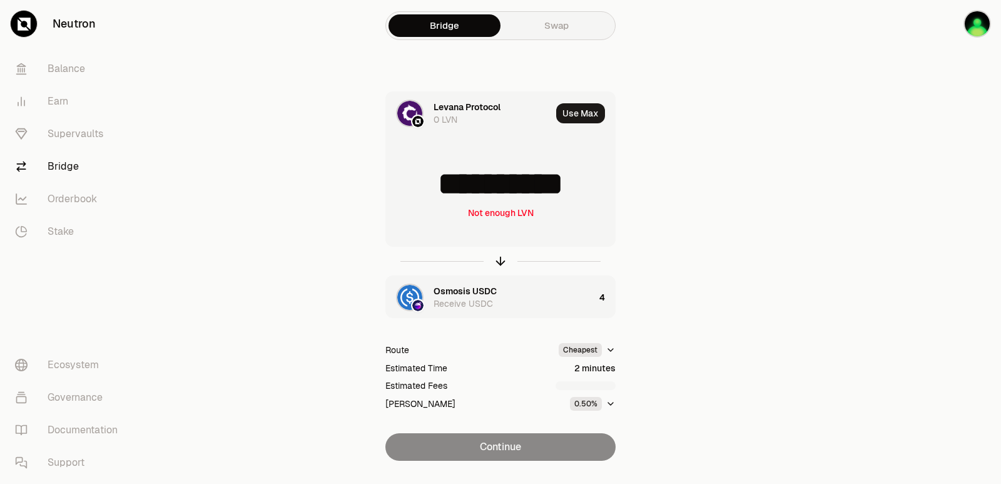
click at [486, 288] on div "Osmosis USDC" at bounding box center [465, 291] width 63 height 13
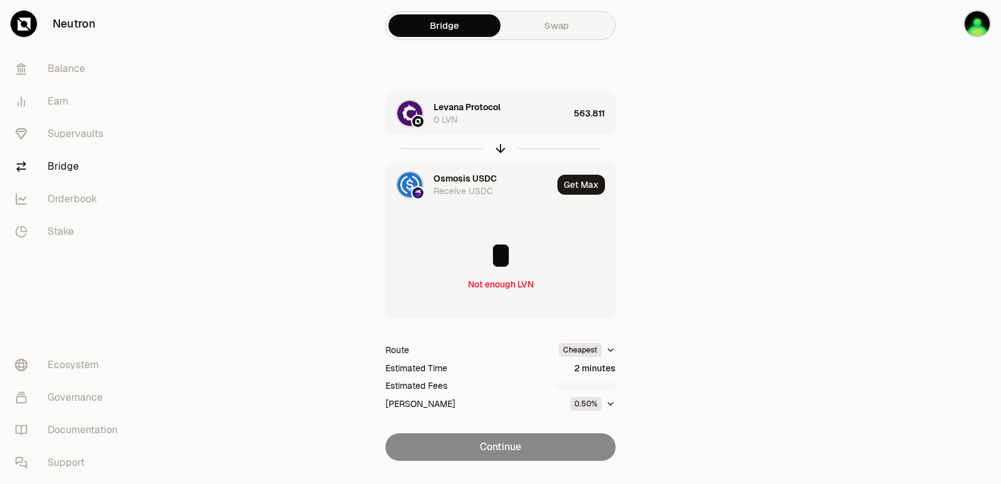
drag, startPoint x: 818, startPoint y: 307, endPoint x: 750, endPoint y: 284, distance: 72.0
click at [814, 307] on main "Bridge Swap Levana Protocol 0 LVN 563.811 Osmosis USDC Receive USDC Get Max * N…" at bounding box center [570, 255] width 861 height 511
click at [487, 126] on div "Levana Protocol 0 LVN" at bounding box center [477, 113] width 183 height 43
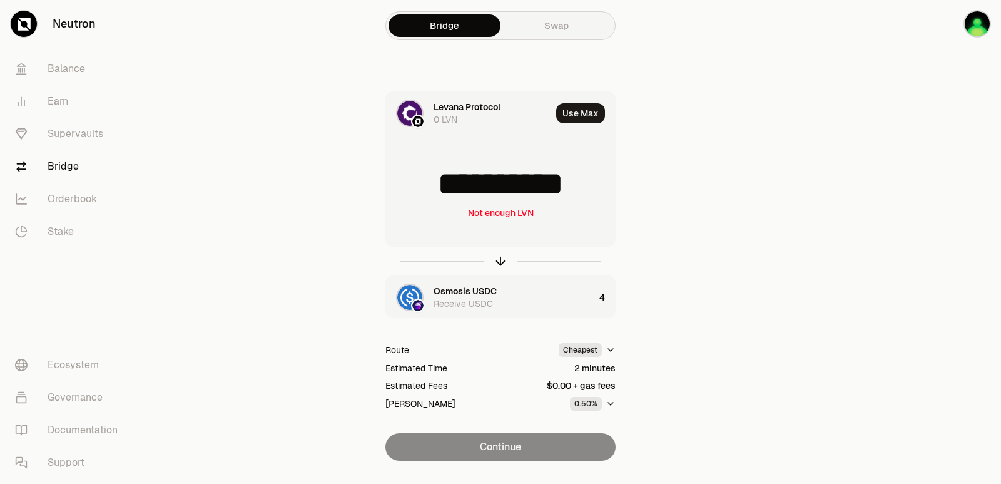
click at [473, 108] on div "Levana Protocol" at bounding box center [467, 107] width 67 height 13
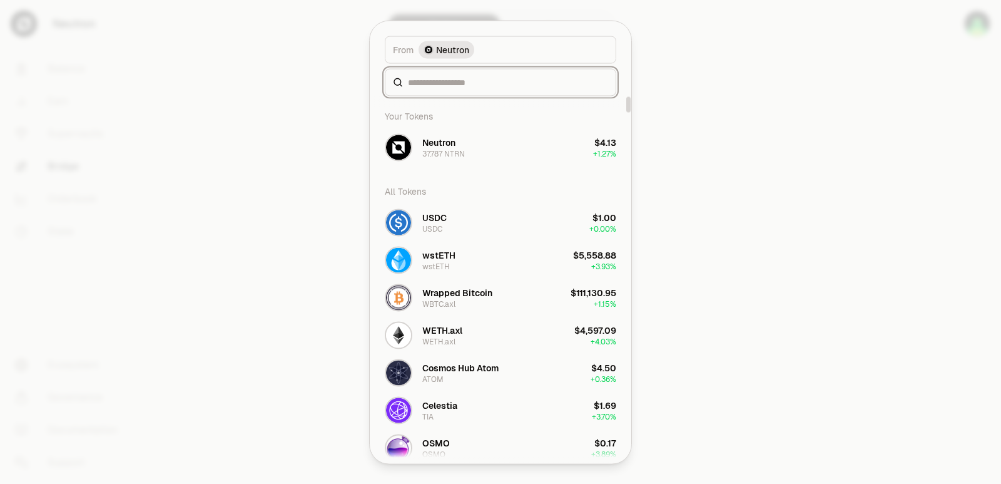
click at [463, 88] on input at bounding box center [508, 82] width 200 height 13
type input "*"
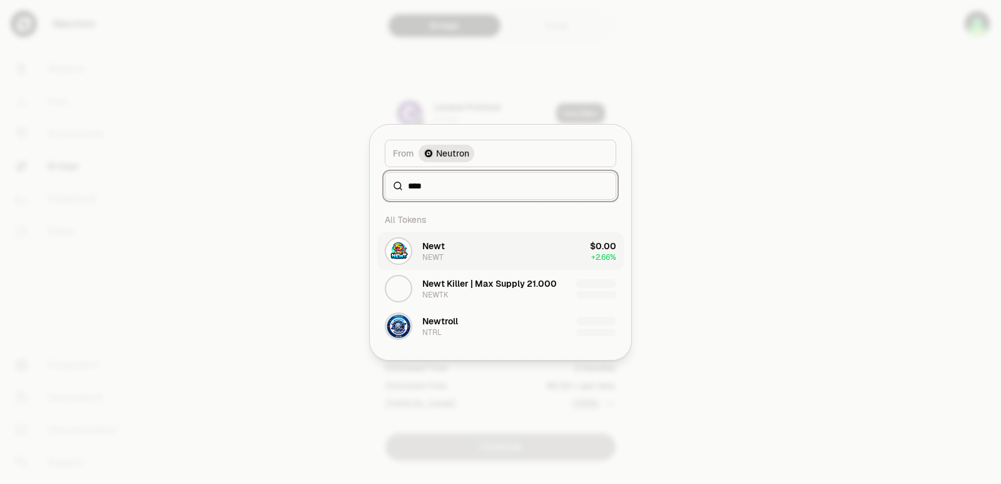
type input "****"
click at [498, 264] on button "Newt NEWT $0.00 + 2.66%" at bounding box center [500, 251] width 247 height 38
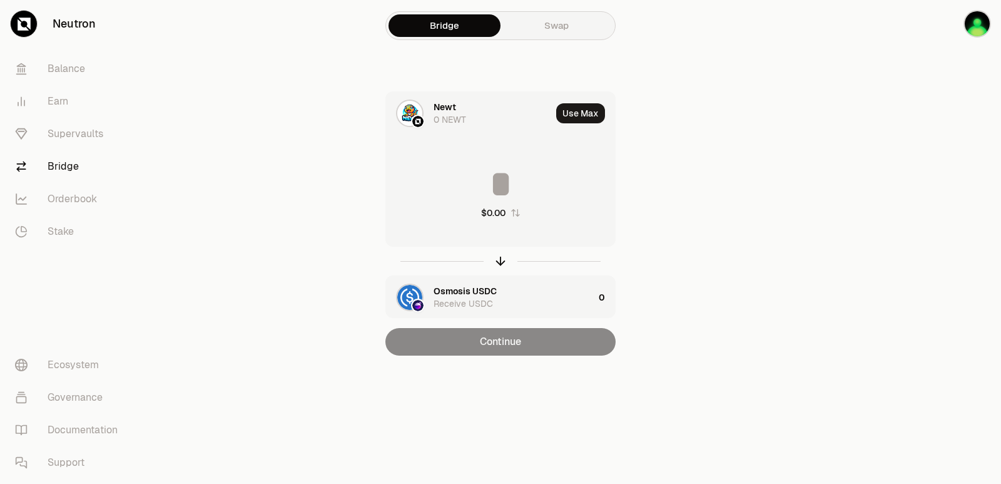
click at [505, 175] on input at bounding box center [500, 184] width 229 height 38
click at [506, 255] on div "button" at bounding box center [501, 261] width 14 height 14
click at [483, 171] on input at bounding box center [500, 184] width 229 height 38
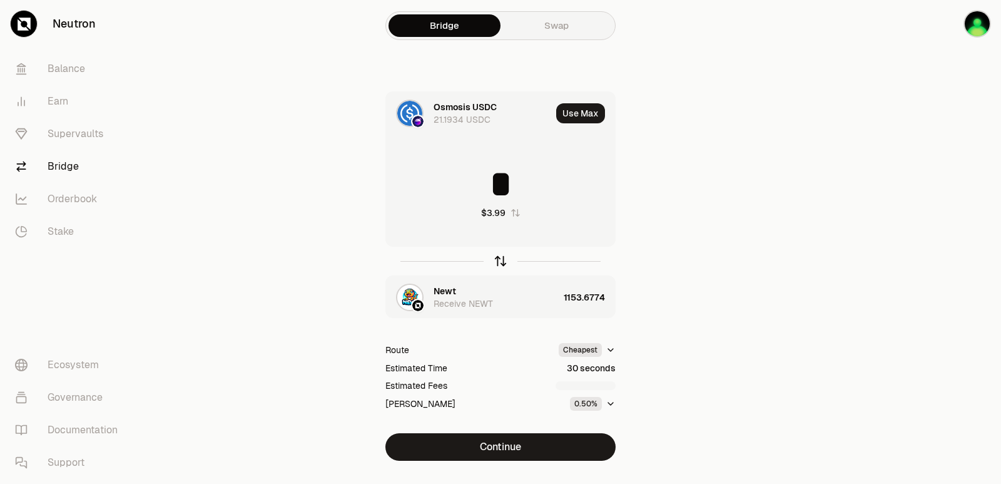
click at [500, 260] on icon "button" at bounding box center [501, 261] width 14 height 14
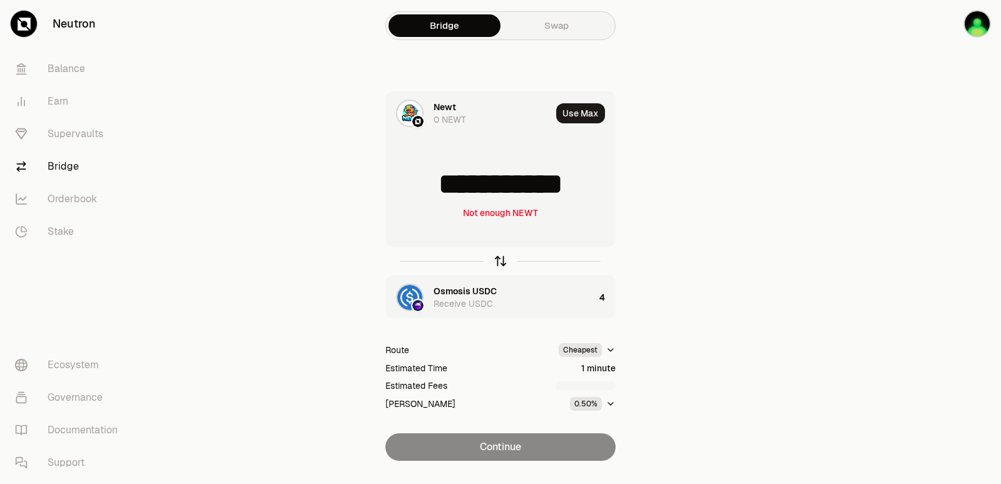
click at [500, 260] on icon "button" at bounding box center [501, 261] width 14 height 14
type input "*"
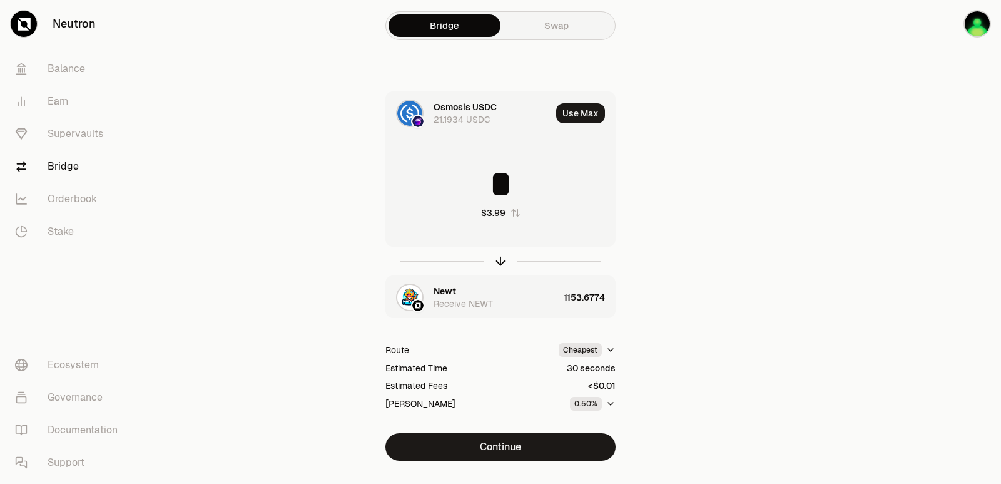
click at [443, 290] on div "Newt" at bounding box center [445, 291] width 23 height 13
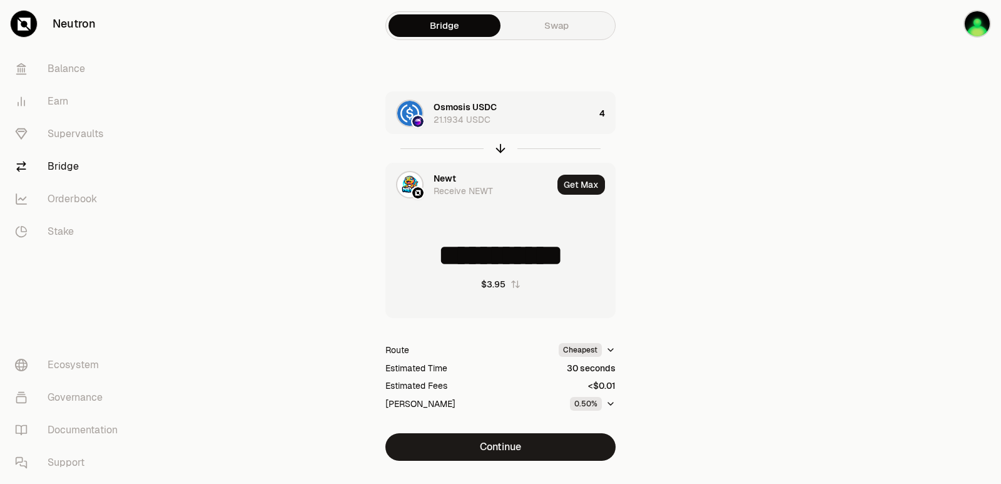
click at [437, 175] on div "Newt" at bounding box center [445, 178] width 23 height 13
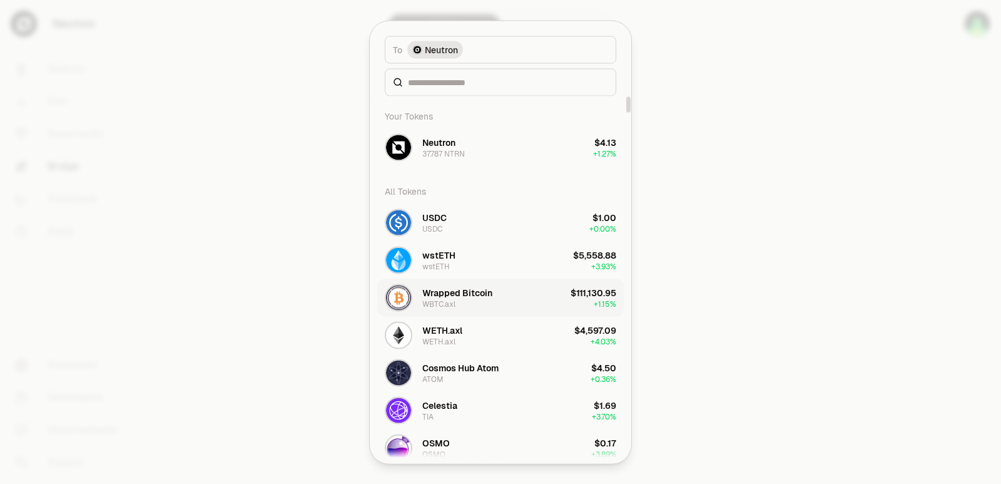
click at [474, 297] on div "Wrapped Bitcoin" at bounding box center [457, 292] width 70 height 13
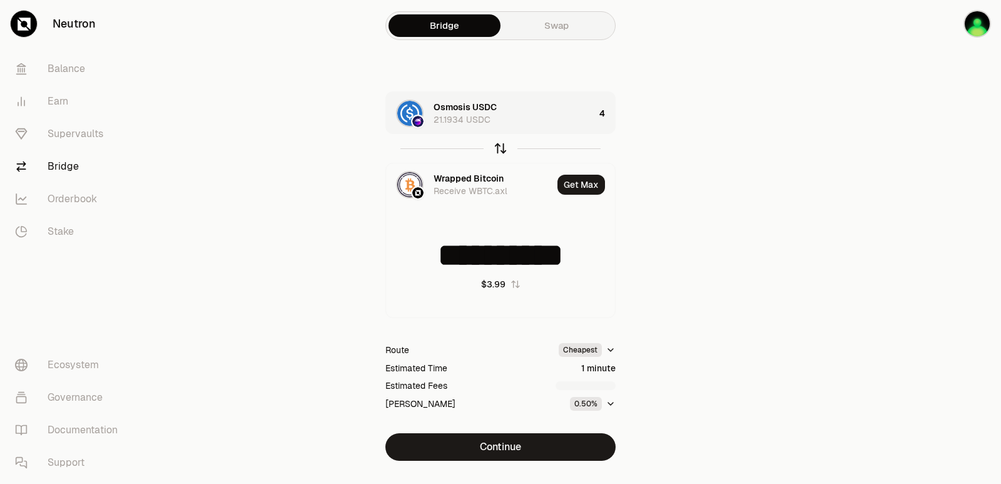
click at [497, 150] on icon "button" at bounding box center [501, 148] width 14 height 14
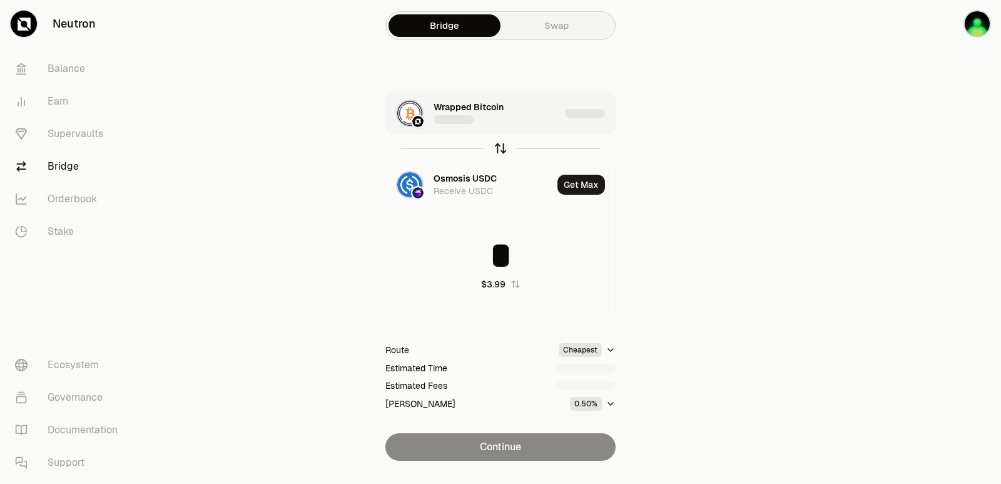
click at [498, 148] on icon "button" at bounding box center [501, 148] width 14 height 14
type input "**********"
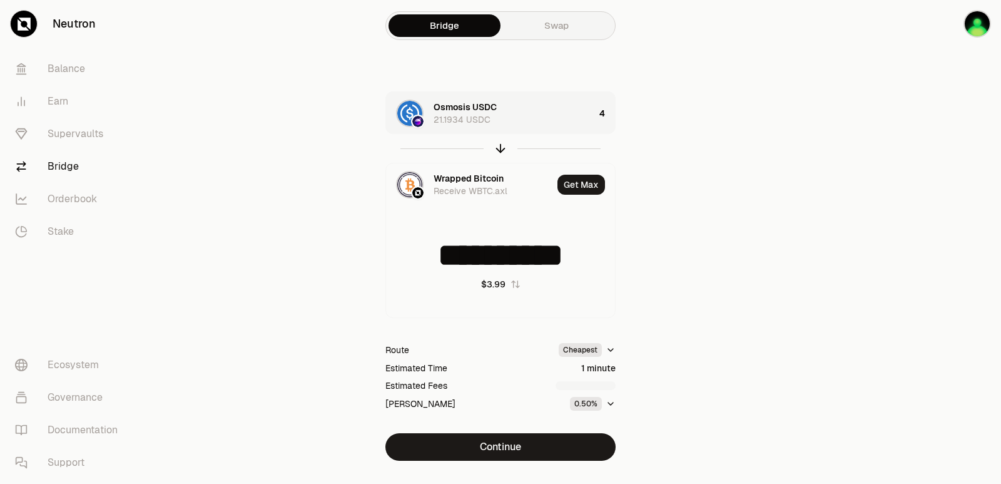
click at [557, 118] on div "Osmosis USDC 21.1934 USDC" at bounding box center [514, 113] width 161 height 25
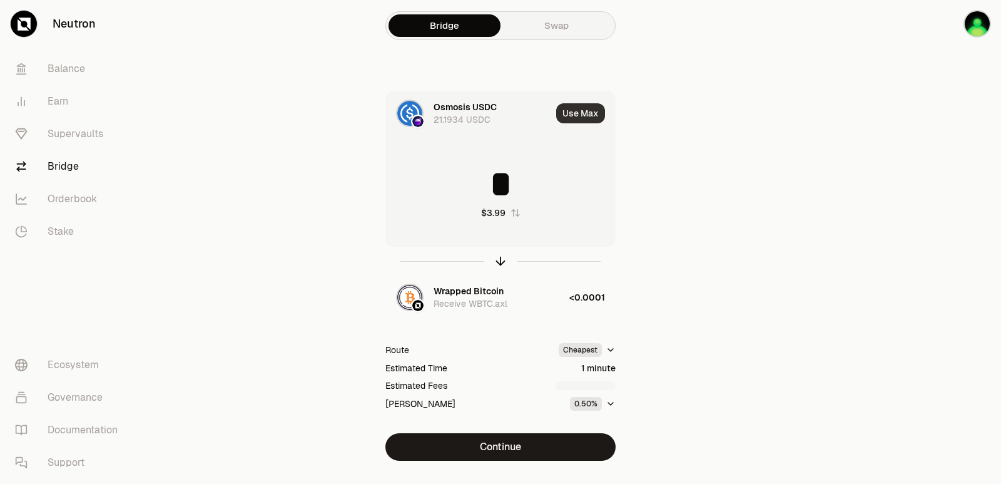
click at [588, 112] on button "Use Max" at bounding box center [580, 113] width 49 height 20
type input "*********"
click at [520, 304] on div "Wrapped Bitcoin Receive WBTC.axl" at bounding box center [502, 297] width 136 height 25
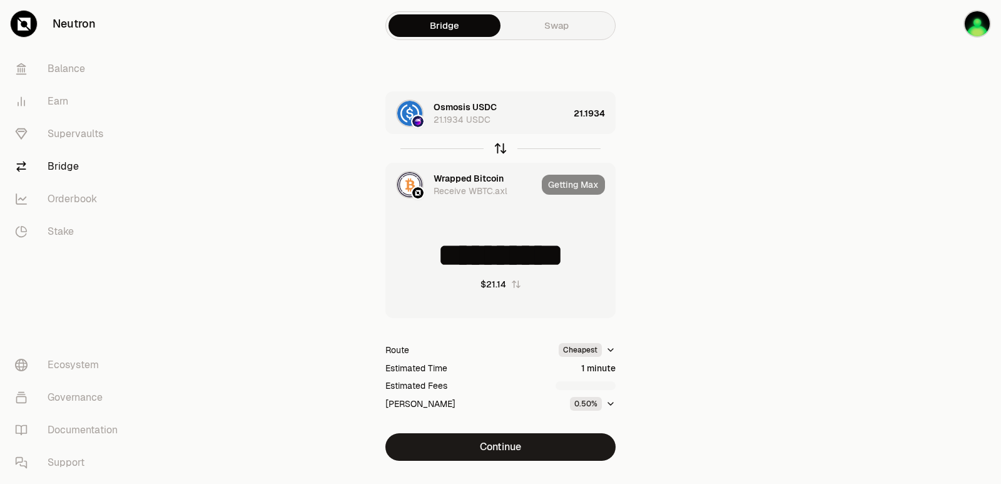
click at [500, 146] on icon "button" at bounding box center [501, 148] width 14 height 14
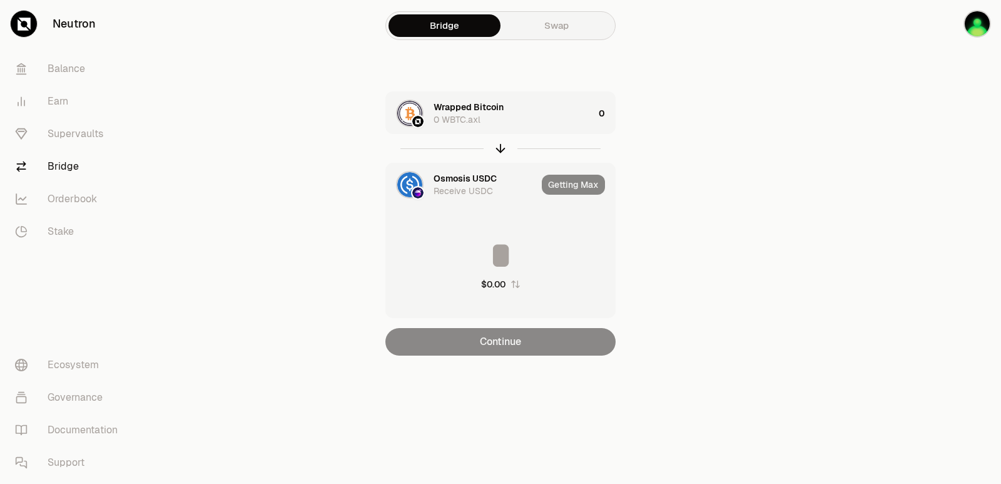
click at [539, 118] on div "Wrapped Bitcoin 0 WBTC.axl" at bounding box center [514, 113] width 160 height 25
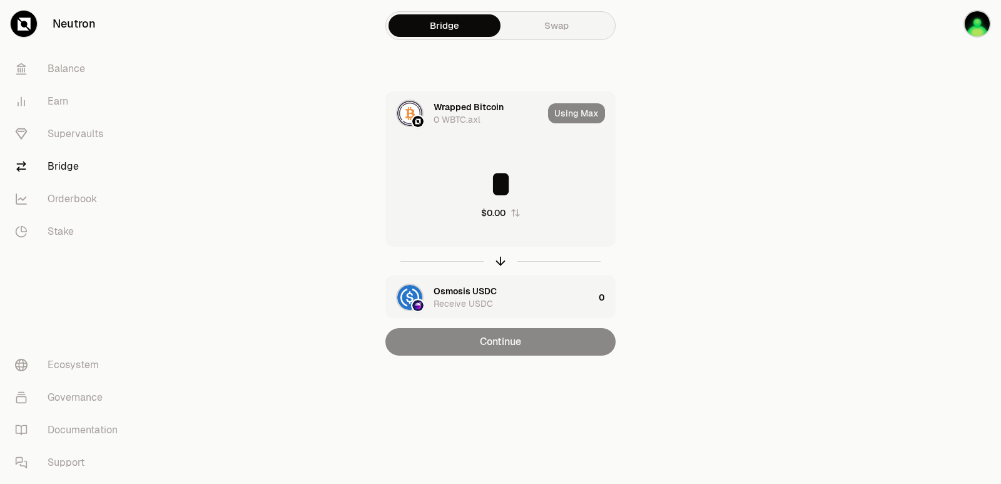
click at [545, 184] on input "*" at bounding box center [500, 184] width 229 height 38
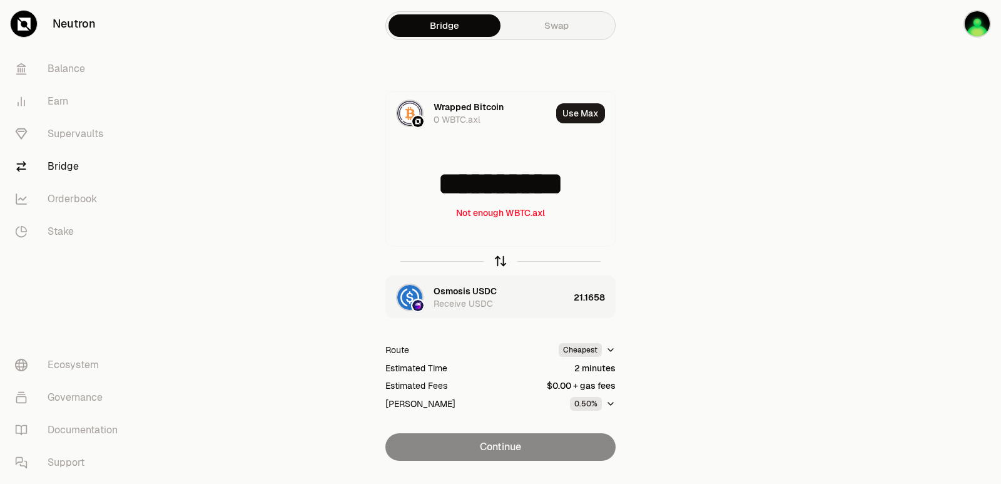
type input "**********"
click at [502, 255] on icon "button" at bounding box center [501, 261] width 14 height 14
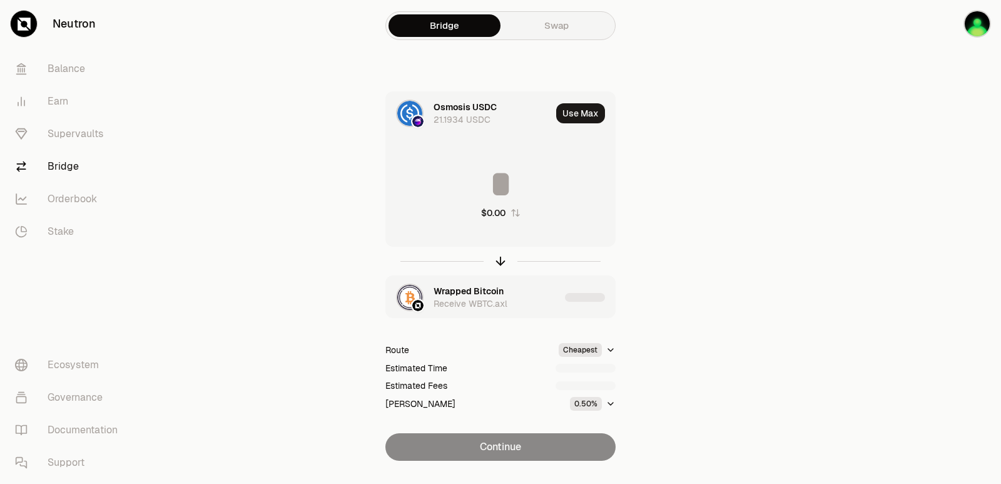
click at [488, 193] on input at bounding box center [500, 184] width 229 height 38
click at [488, 190] on input "*********" at bounding box center [500, 184] width 229 height 38
click at [487, 190] on input "*********" at bounding box center [500, 184] width 229 height 38
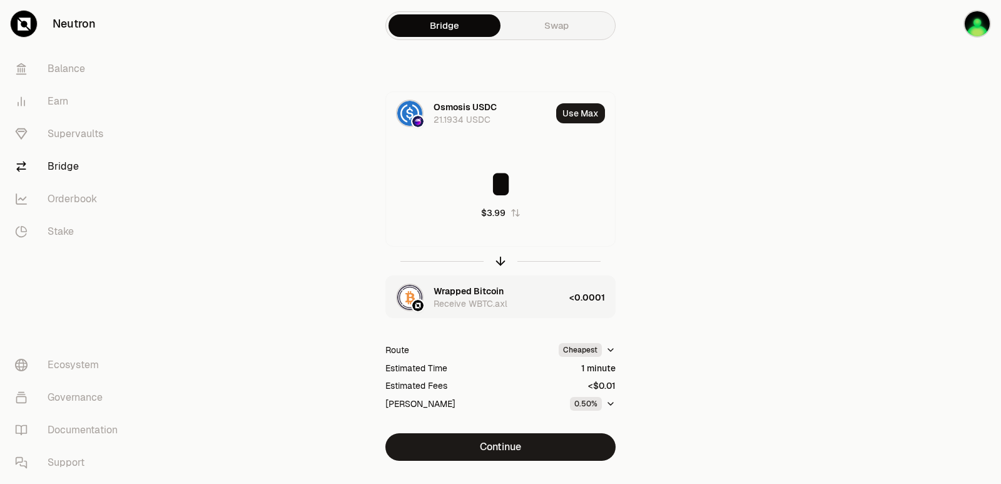
type input "*"
click at [532, 299] on div "Wrapped Bitcoin Receive WBTC.axl" at bounding box center [499, 297] width 131 height 25
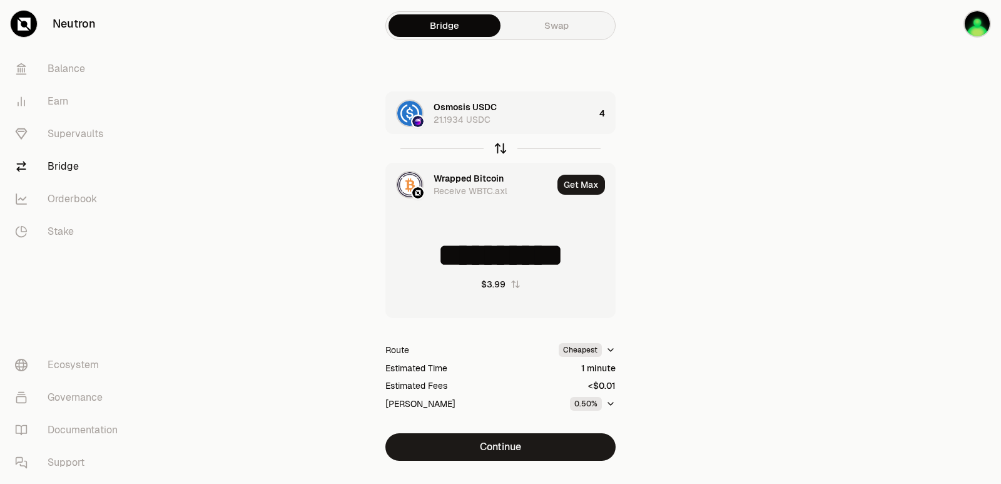
click at [498, 147] on icon "button" at bounding box center [501, 148] width 14 height 14
type input "*"
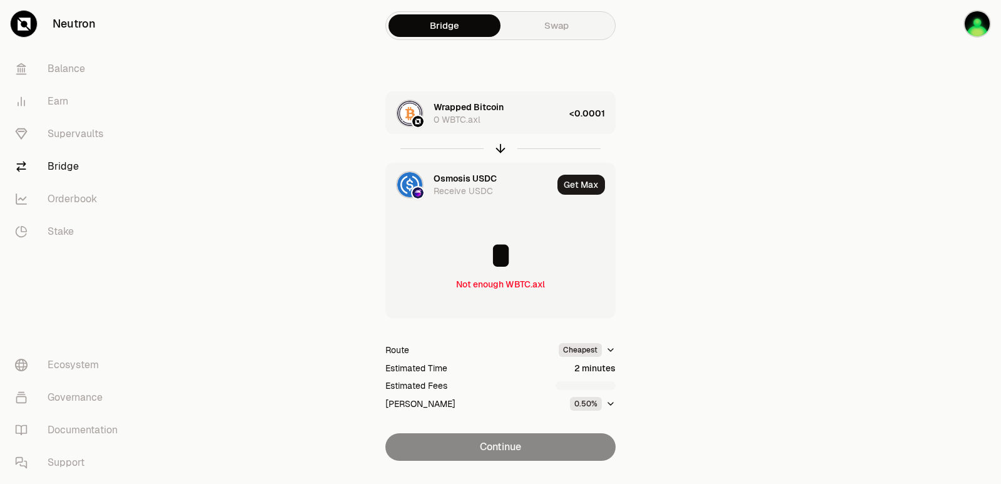
click at [541, 111] on div "Wrapped Bitcoin 0 WBTC.axl" at bounding box center [499, 113] width 131 height 25
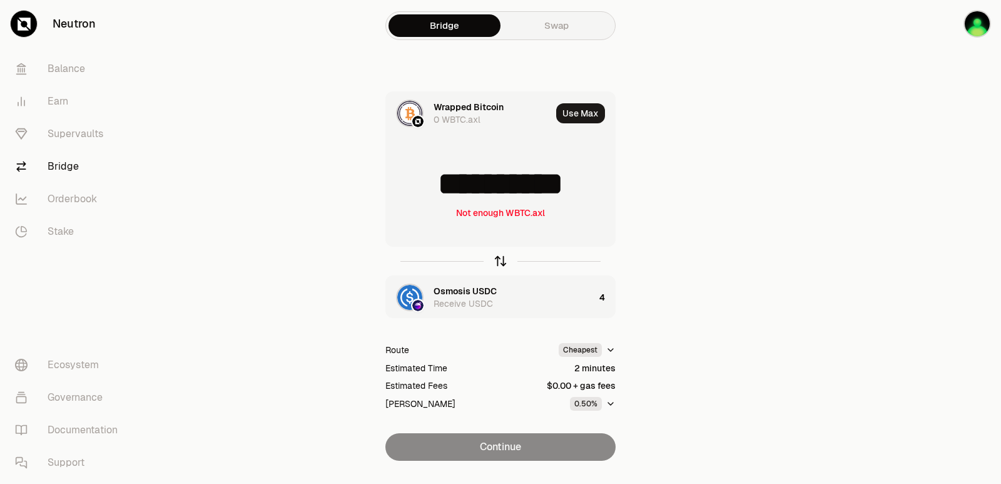
click at [506, 263] on icon "button" at bounding box center [501, 261] width 14 height 14
type input "*"
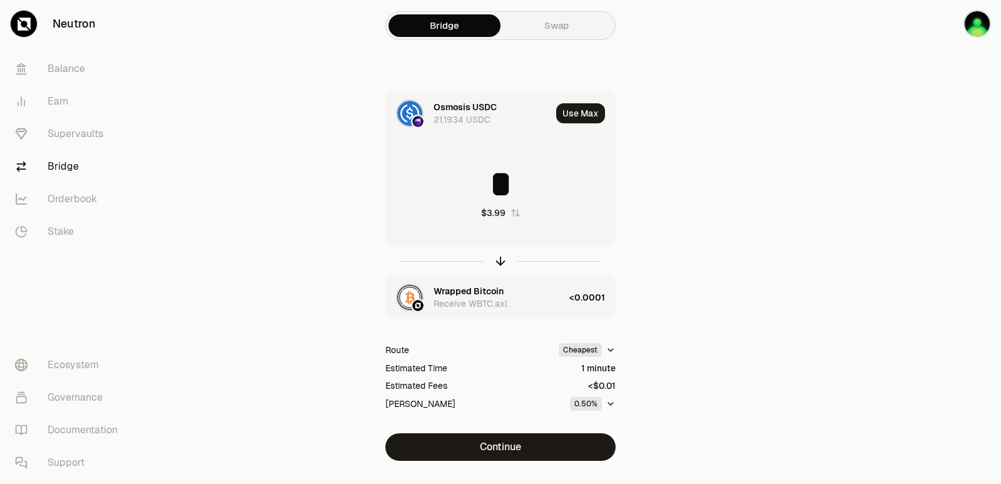
click at [481, 293] on div "Wrapped Bitcoin" at bounding box center [469, 291] width 70 height 13
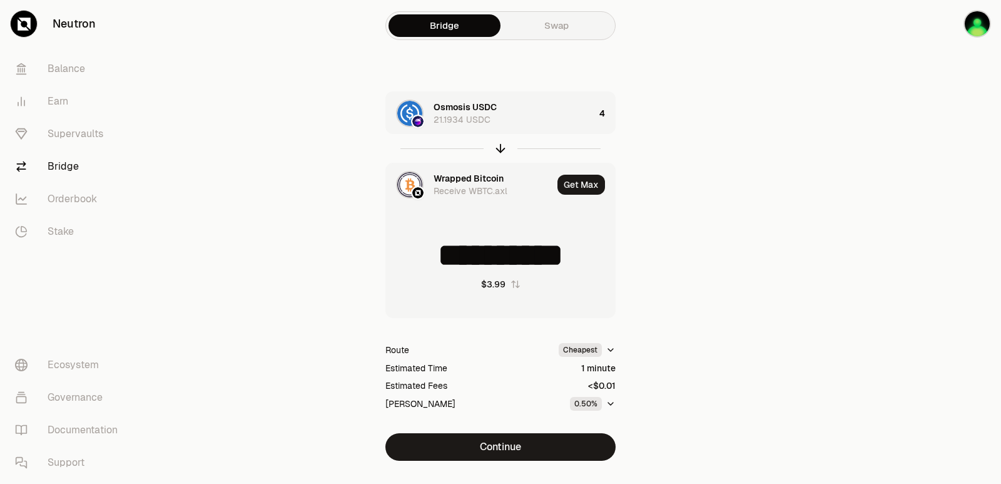
click at [457, 185] on div "Receive WBTC.axl" at bounding box center [471, 191] width 74 height 13
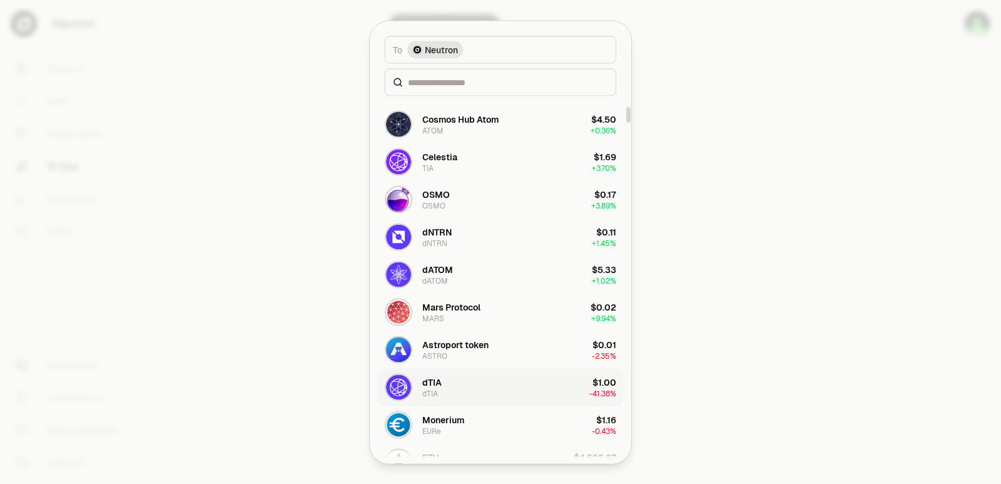
scroll to position [250, 0]
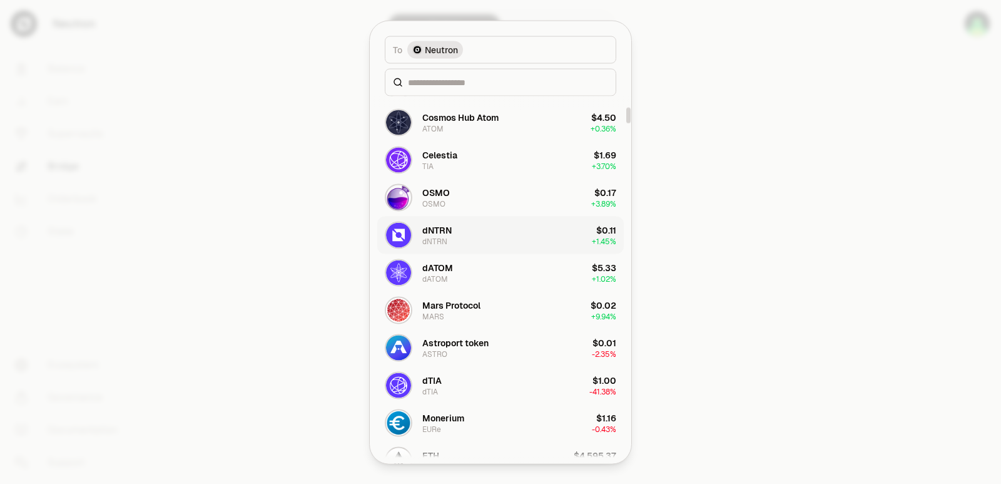
click at [435, 252] on button "dNTRN dNTRN $0.11 + 1.45%" at bounding box center [500, 235] width 247 height 38
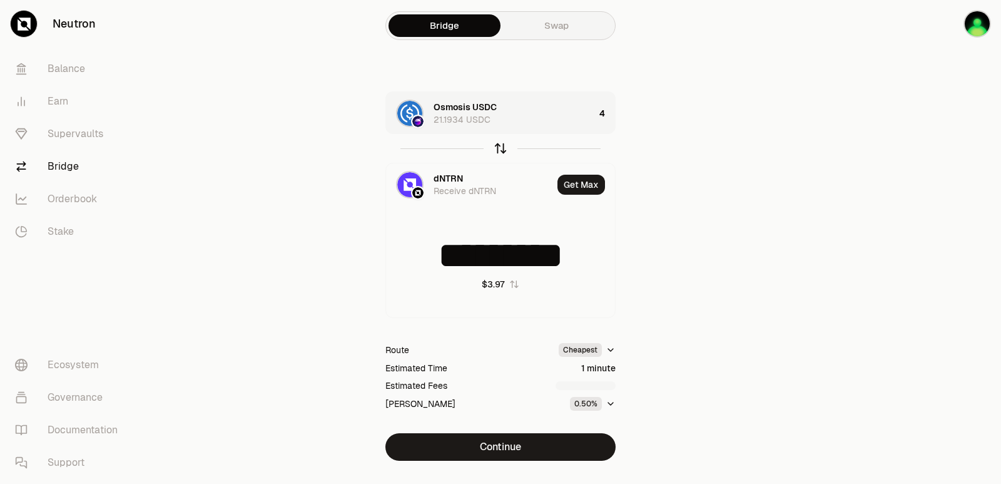
click at [505, 149] on icon "button" at bounding box center [501, 148] width 14 height 14
type input "*"
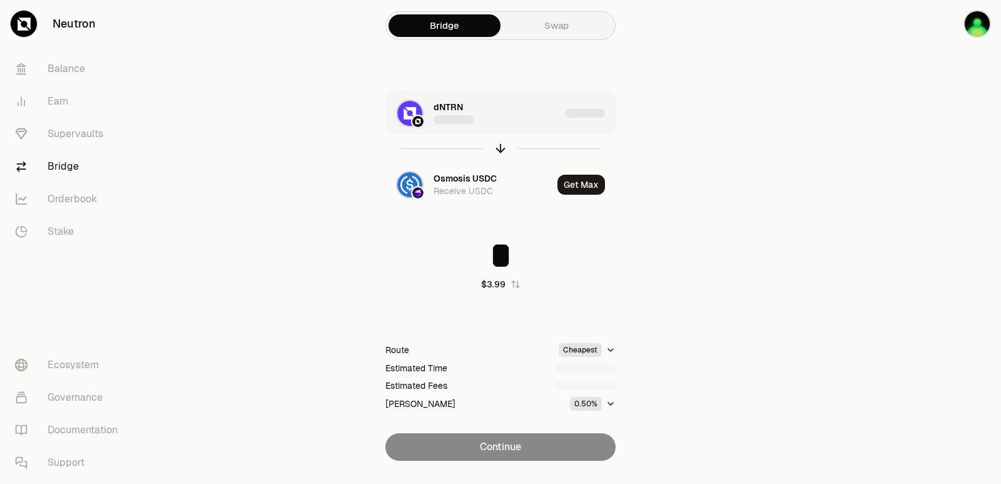
click at [559, 112] on div "dNTRN" at bounding box center [497, 113] width 126 height 25
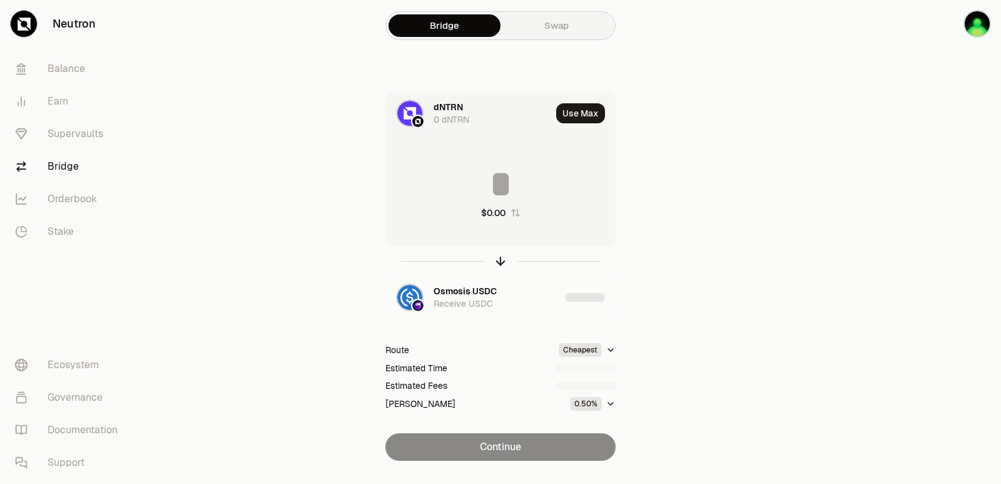
click at [554, 169] on input at bounding box center [500, 184] width 229 height 38
type input "*********"
click at [500, 257] on icon "button" at bounding box center [501, 261] width 14 height 14
type input "*******"
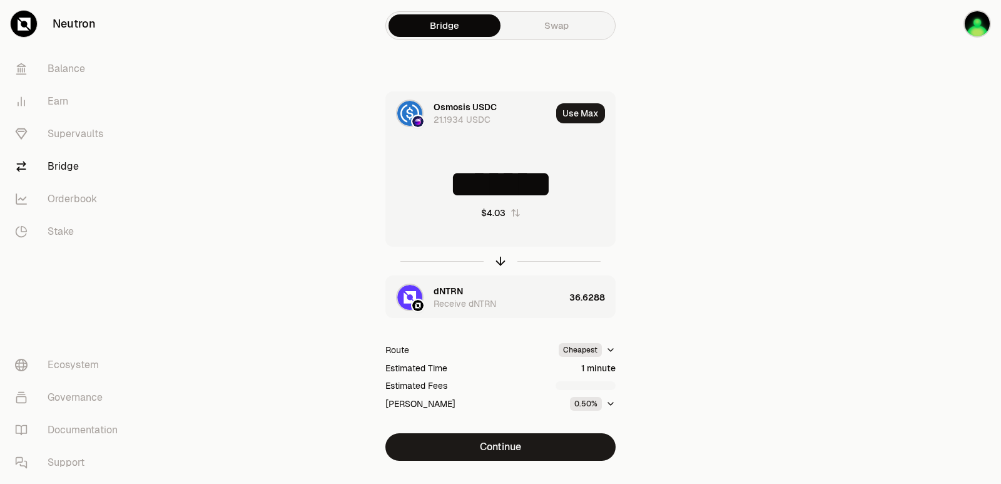
click at [476, 292] on div "dNTRN Receive dNTRN" at bounding box center [499, 297] width 131 height 25
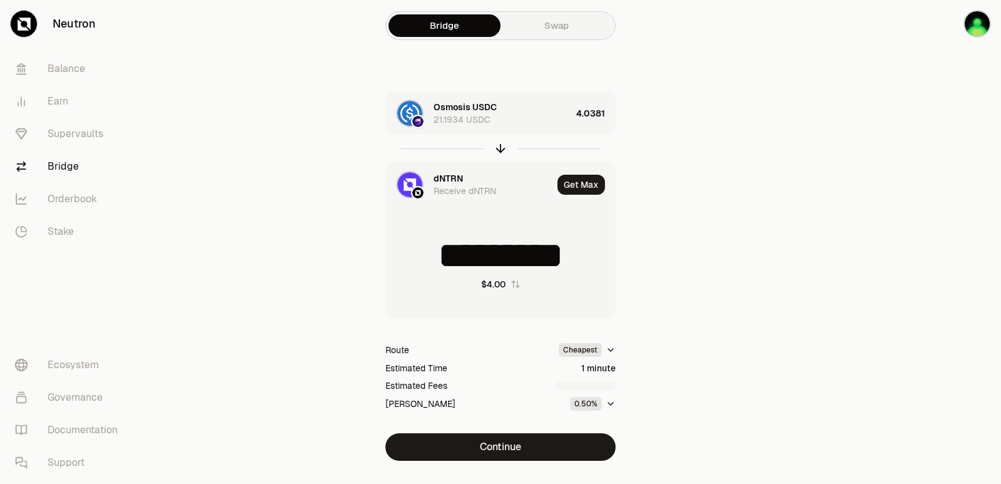
click at [448, 177] on div "dNTRN" at bounding box center [448, 178] width 29 height 13
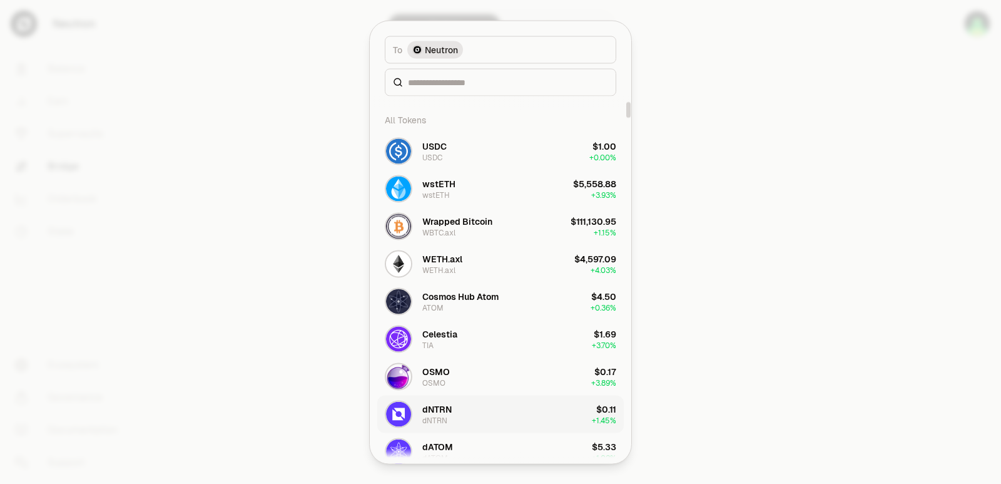
scroll to position [125, 0]
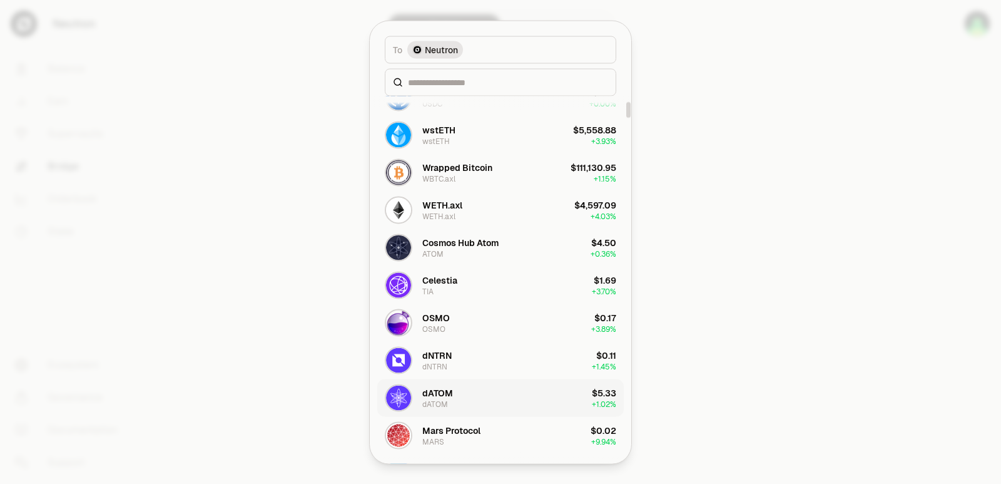
click at [445, 391] on div "dATOM" at bounding box center [437, 392] width 31 height 13
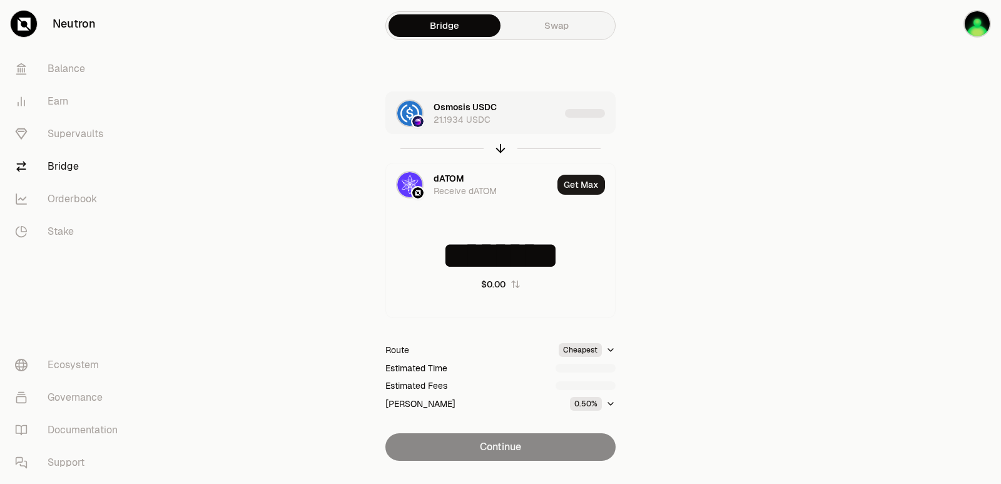
click at [517, 118] on div "Osmosis USDC 21.1934 USDC" at bounding box center [497, 113] width 126 height 25
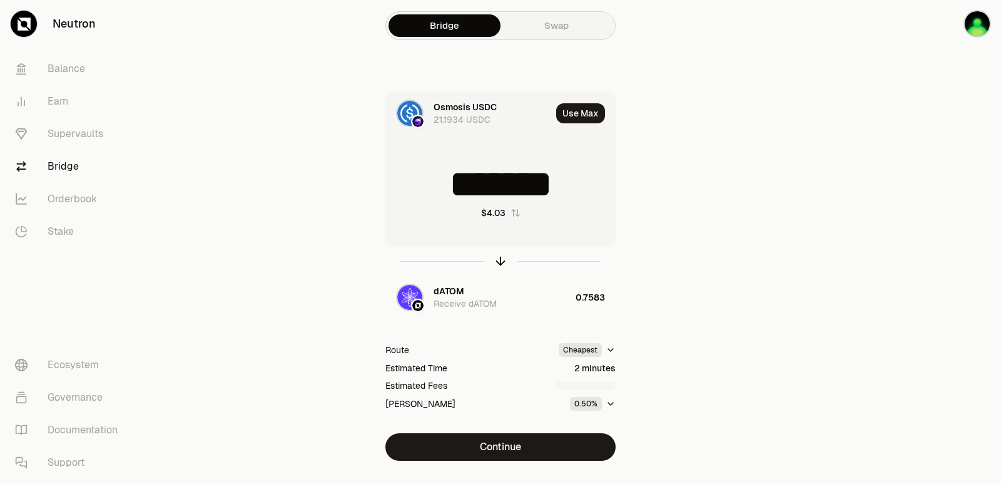
drag, startPoint x: 562, startPoint y: 187, endPoint x: 516, endPoint y: 191, distance: 46.5
click at [516, 191] on input "*******" at bounding box center [500, 184] width 229 height 38
drag, startPoint x: 571, startPoint y: 195, endPoint x: 486, endPoint y: 195, distance: 85.1
click at [486, 195] on input "*******" at bounding box center [500, 184] width 229 height 38
click at [499, 264] on icon "button" at bounding box center [501, 261] width 14 height 14
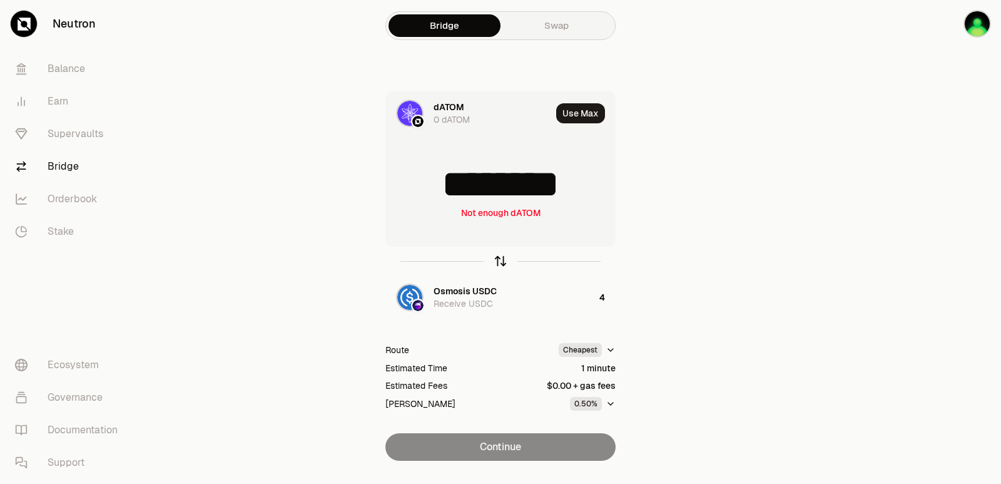
click at [501, 262] on icon "button" at bounding box center [501, 261] width 14 height 14
type input "*"
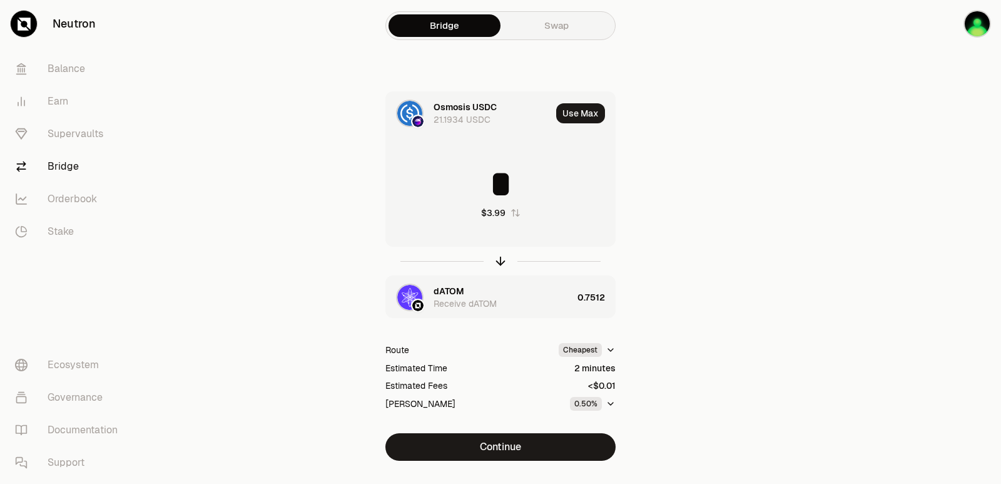
click at [430, 296] on div "dATOM Receive dATOM" at bounding box center [479, 297] width 186 height 43
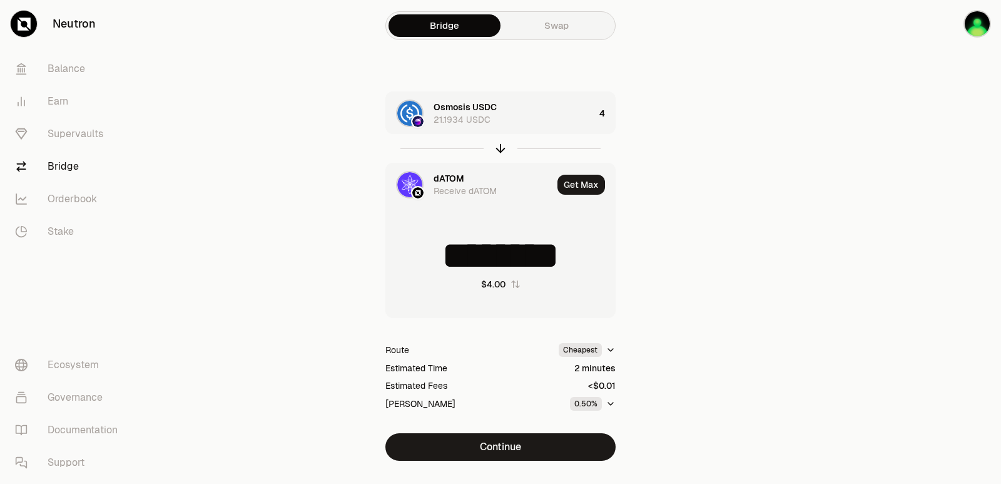
click at [454, 178] on div "dATOM" at bounding box center [449, 178] width 31 height 13
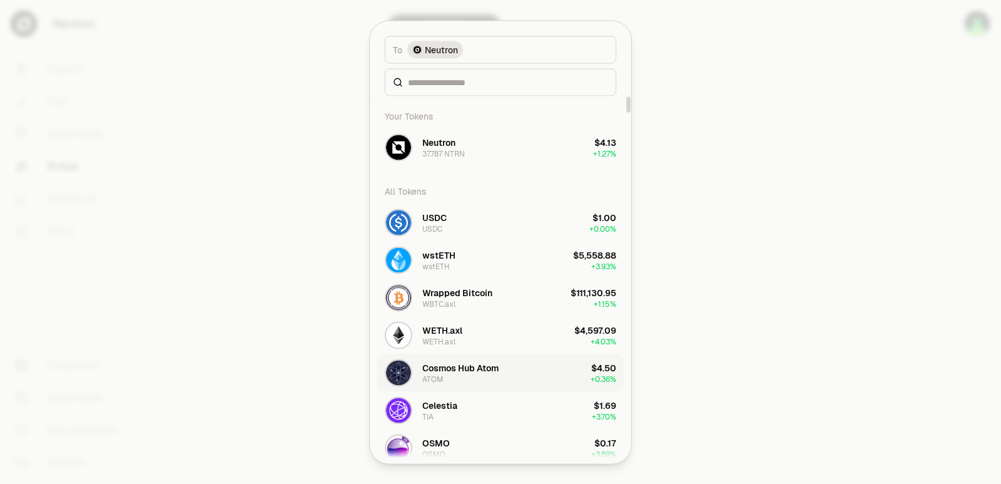
click at [469, 372] on div "Cosmos Hub Atom" at bounding box center [460, 367] width 76 height 13
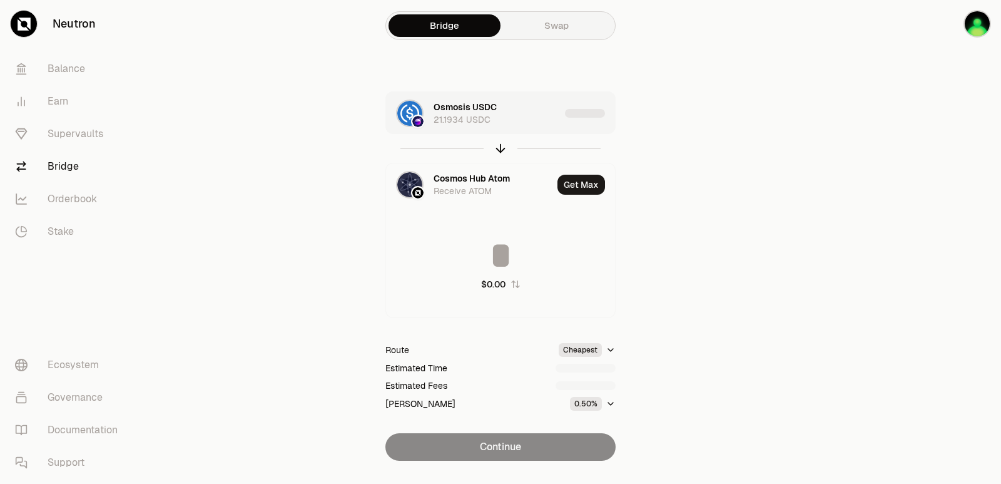
type input "********"
click at [542, 123] on div "Osmosis USDC 21.1934 USDC" at bounding box center [497, 113] width 126 height 25
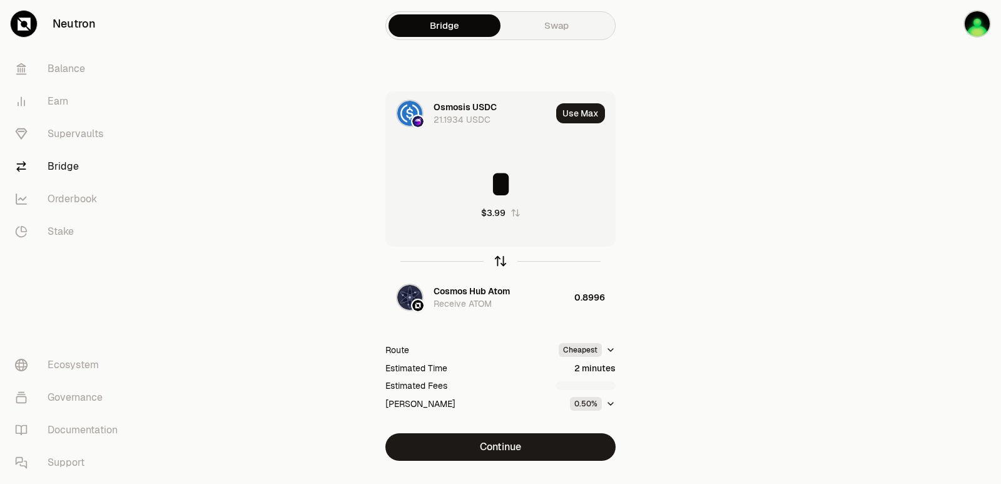
click at [500, 258] on icon "button" at bounding box center [501, 259] width 8 height 4
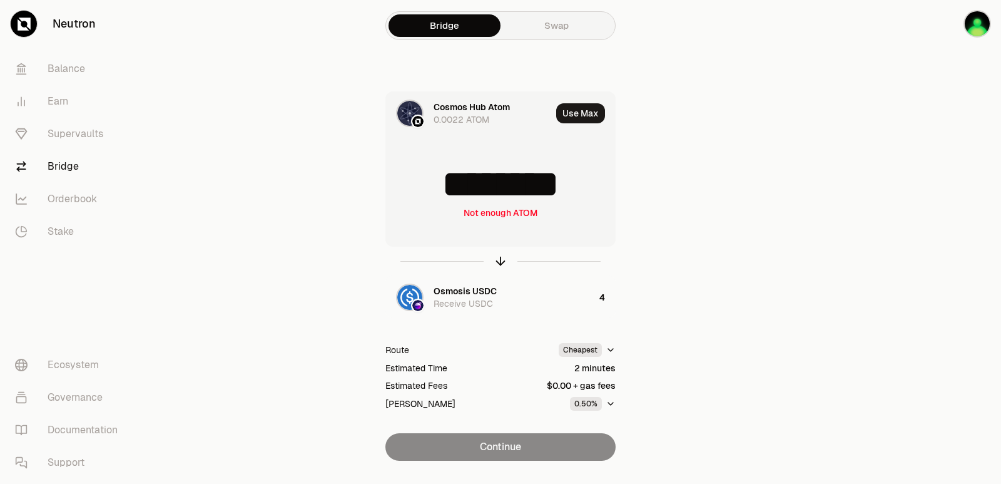
drag, startPoint x: 576, startPoint y: 181, endPoint x: 517, endPoint y: 183, distance: 59.5
click at [517, 183] on input "********" at bounding box center [500, 184] width 229 height 38
type input "******"
click at [500, 260] on icon "button" at bounding box center [501, 261] width 14 height 14
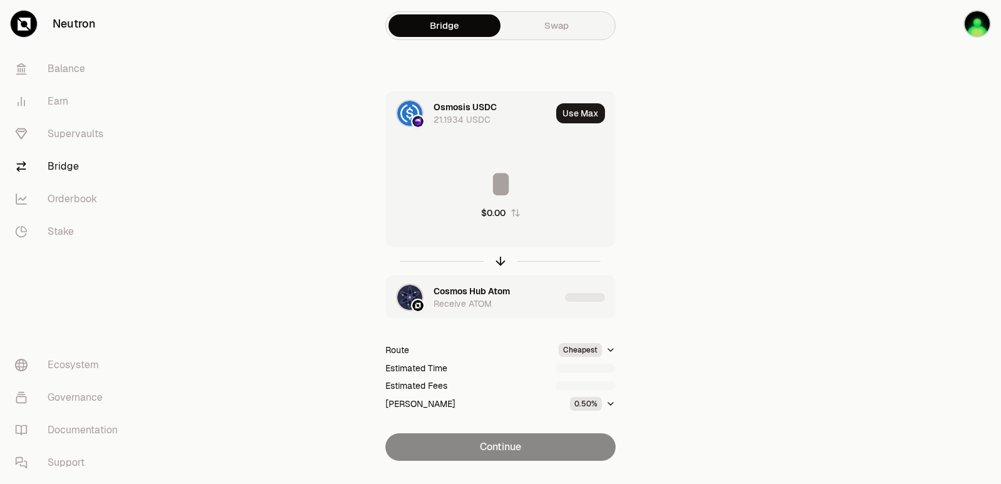
click at [480, 307] on div "Receive ATOM" at bounding box center [463, 303] width 58 height 13
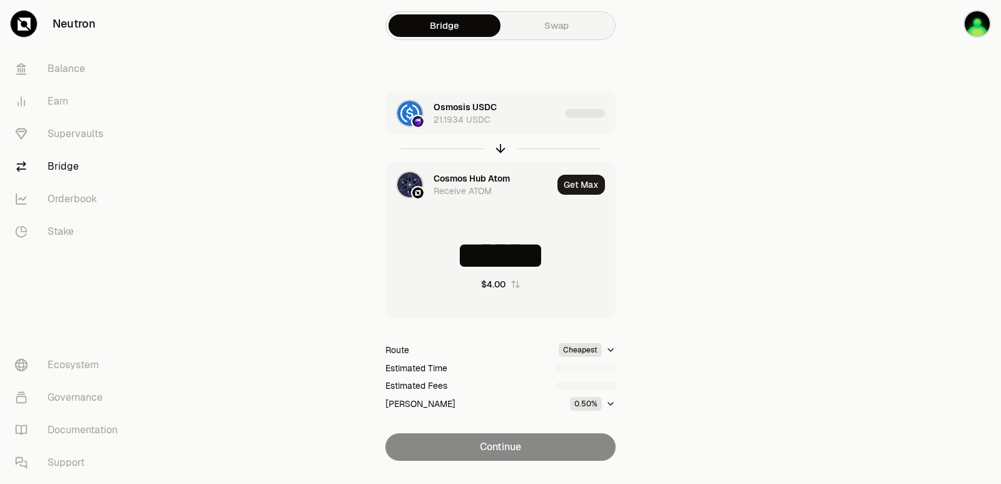
click at [465, 177] on div "Cosmos Hub Atom" at bounding box center [472, 178] width 76 height 13
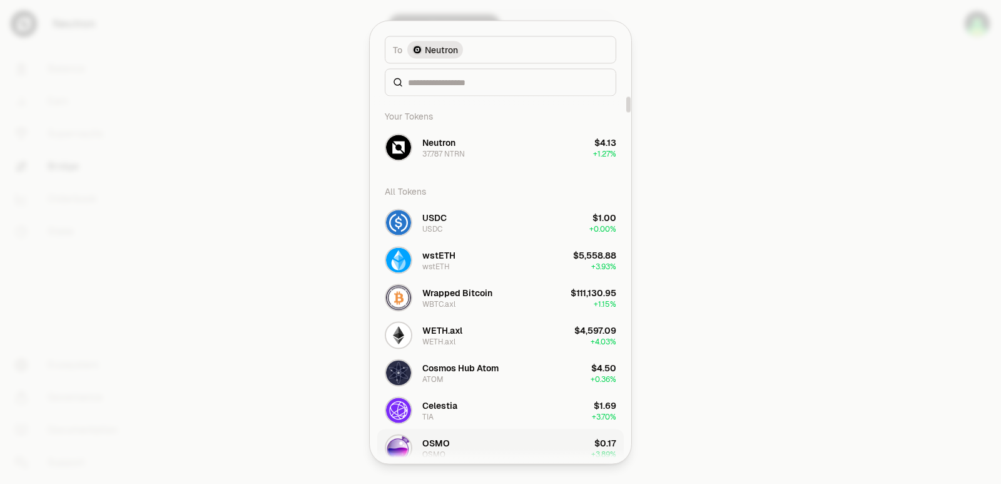
click at [460, 453] on button "OSMO OSMO $0.17 + 3.89%" at bounding box center [500, 448] width 247 height 38
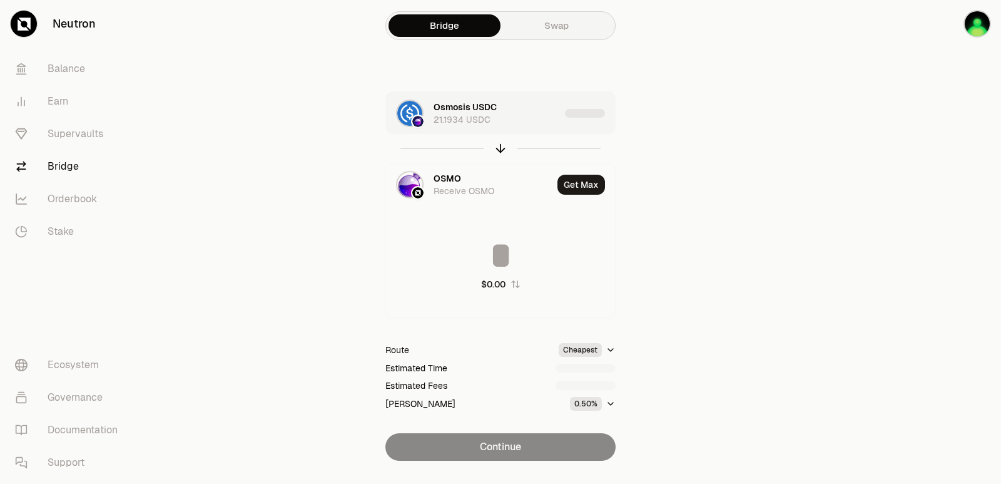
type input "*********"
